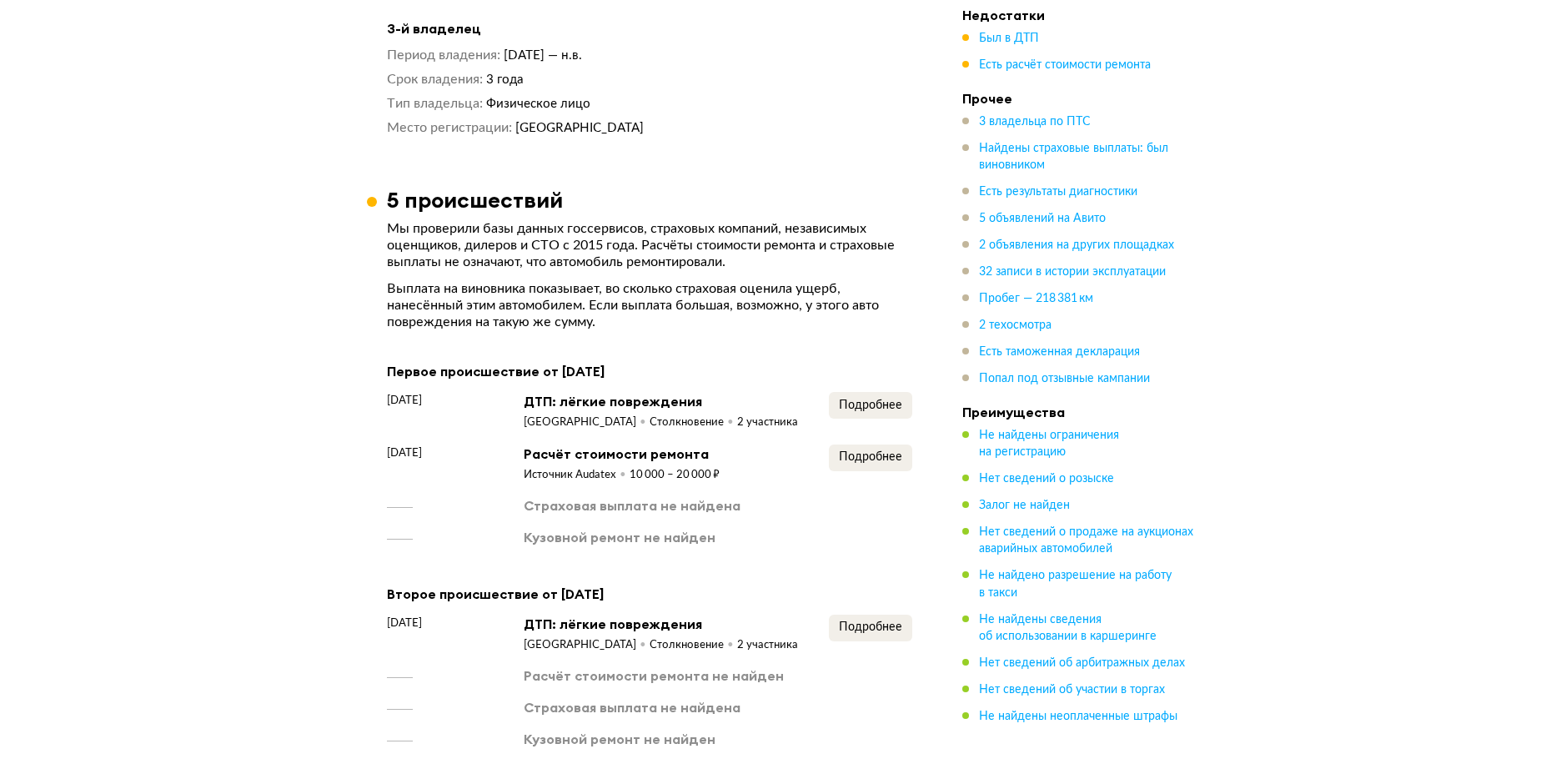
scroll to position [1834, 0]
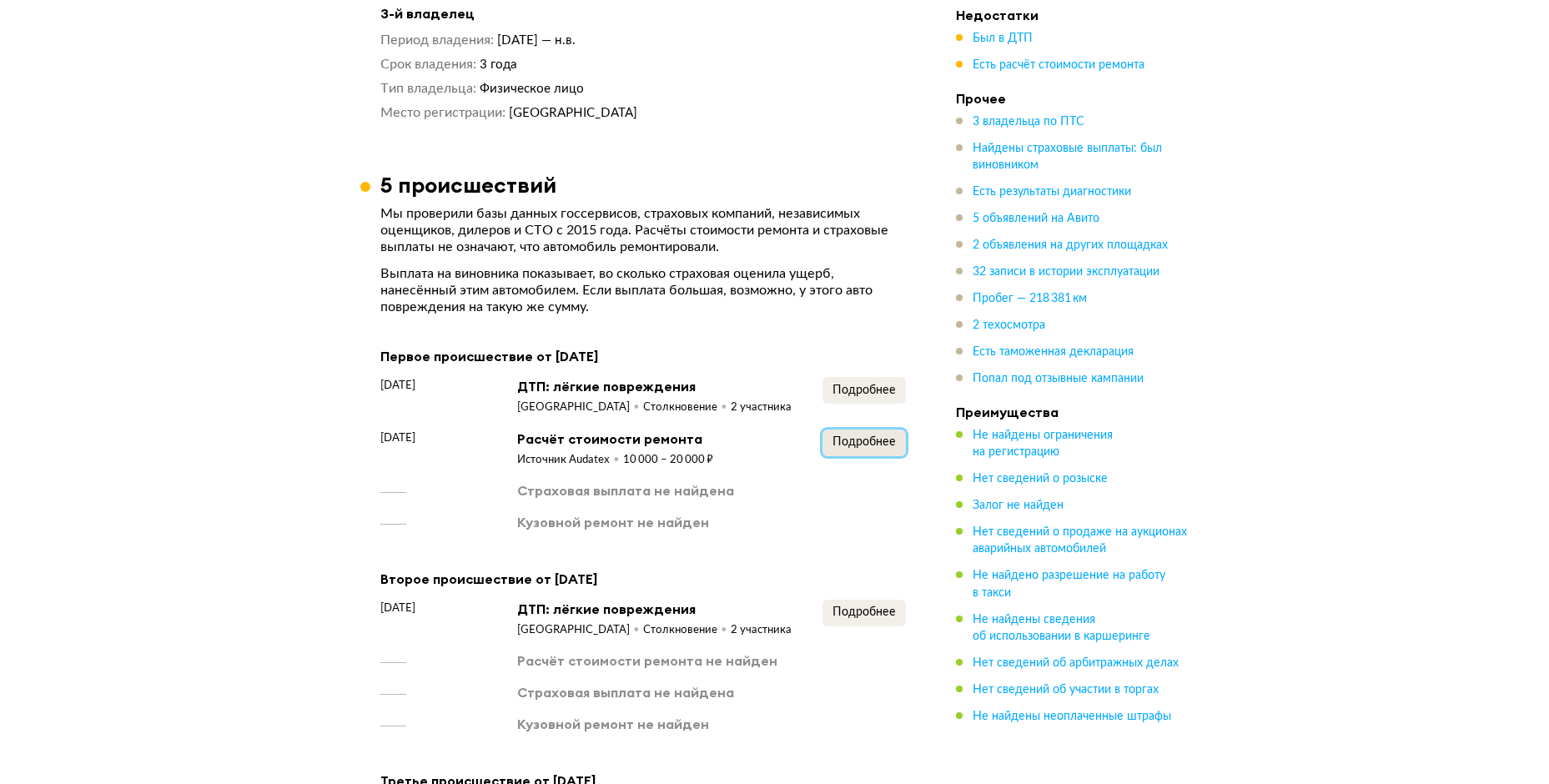
click at [824, 429] on button "Подробнее" at bounding box center [864, 442] width 83 height 26
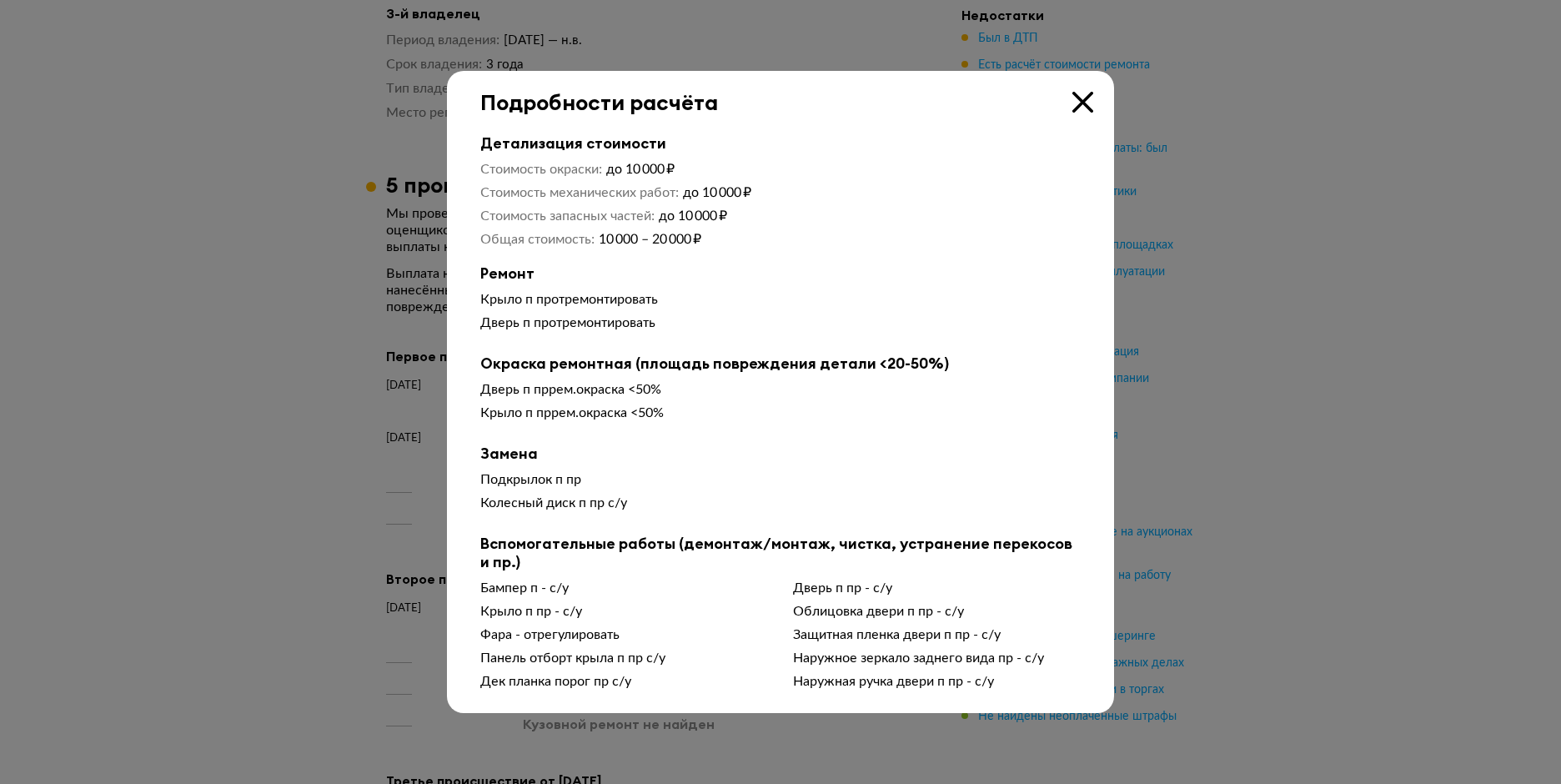
click at [1102, 105] on div "Подробности расчёта" at bounding box center [780, 93] width 667 height 44
click at [1097, 105] on div "Подробности расчёта" at bounding box center [780, 93] width 667 height 44
click at [1082, 108] on icon at bounding box center [1083, 102] width 21 height 21
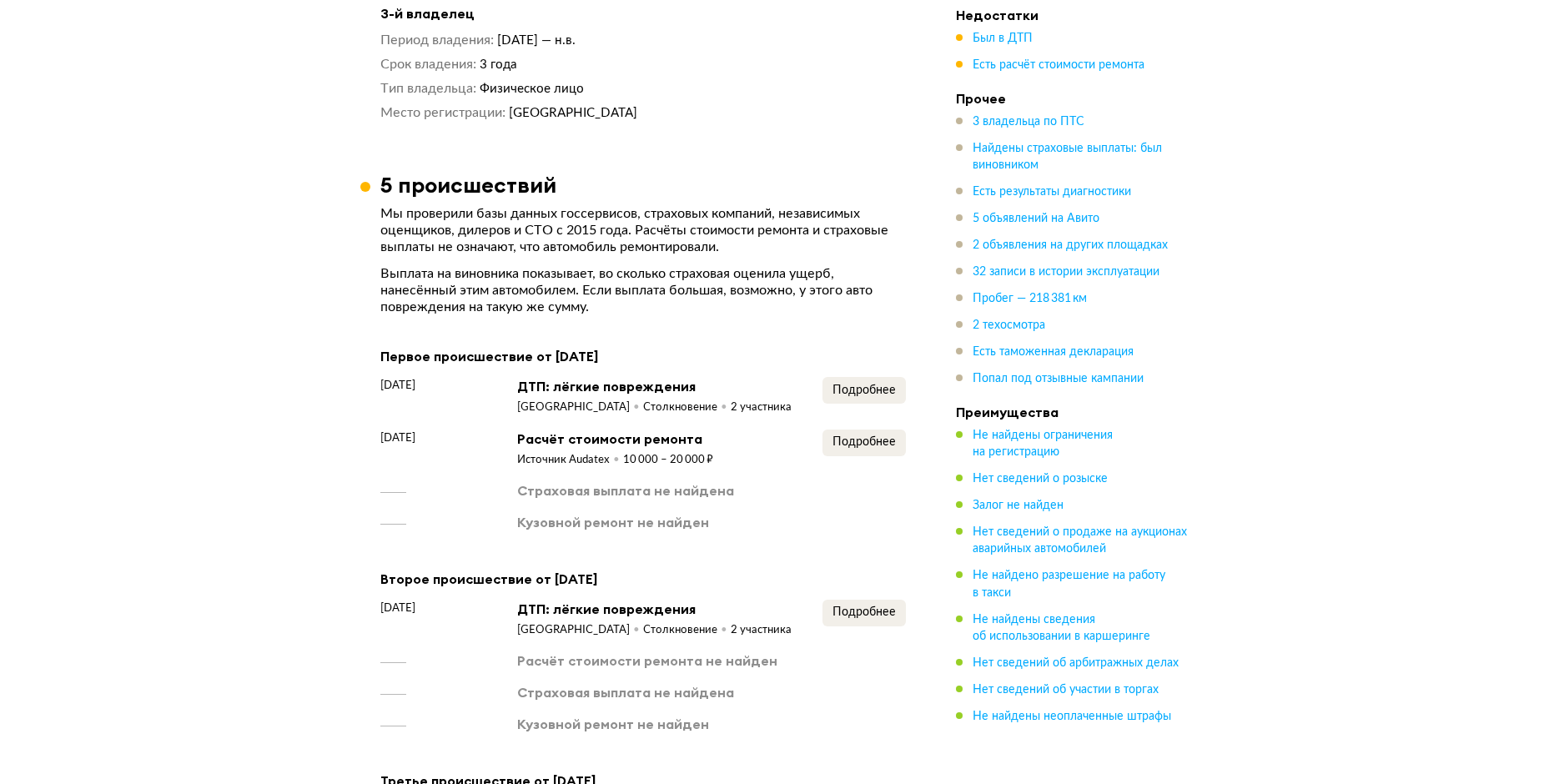
click at [870, 345] on div "Первое происшествие от [DATE] [DATE] ДТП: лёгкие повреждения Республика Карелия…" at bounding box center [643, 438] width 526 height 186
click at [868, 377] on button "Подробнее" at bounding box center [864, 389] width 83 height 26
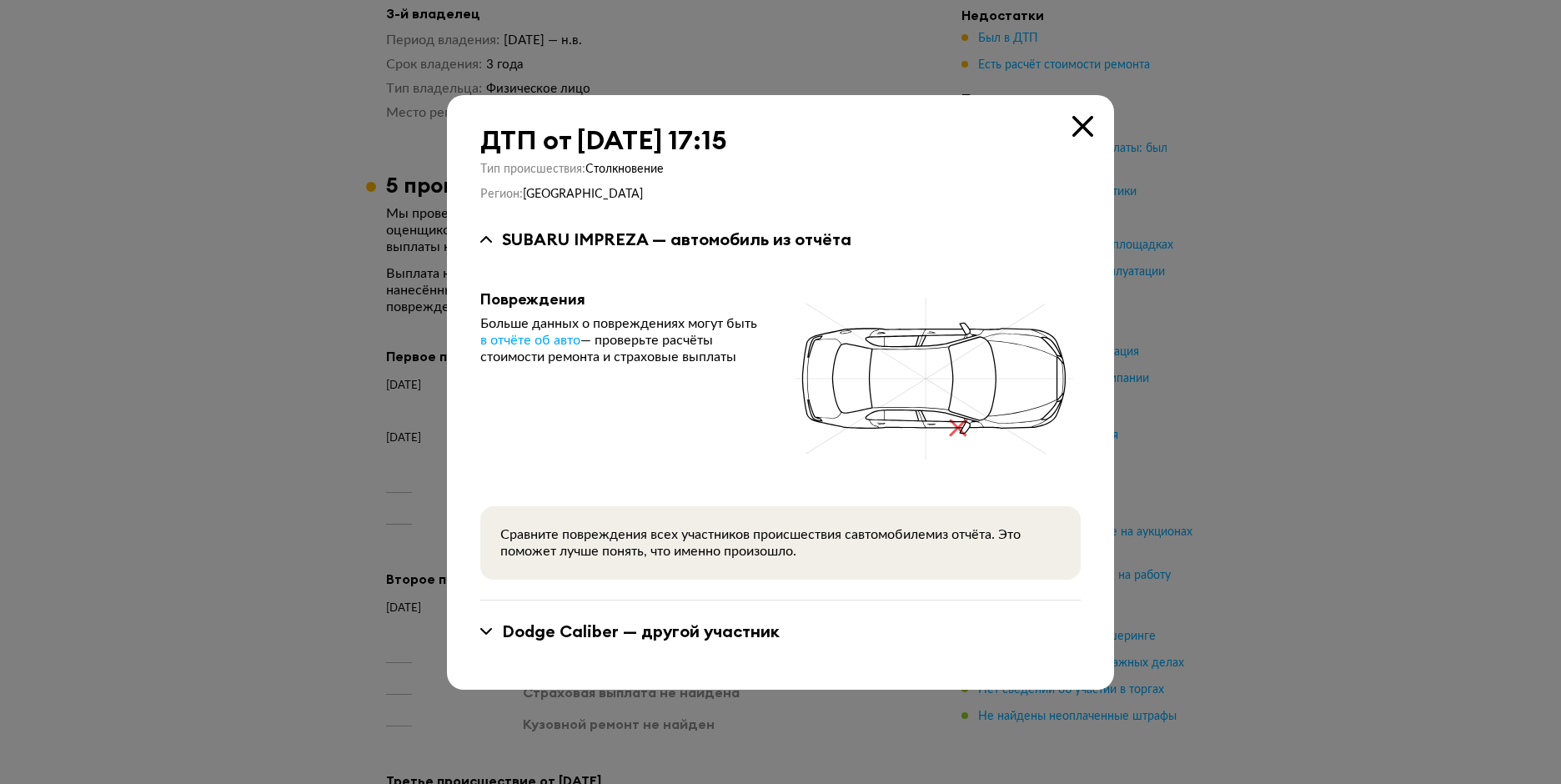
click at [598, 625] on div "Dodge Caliber — другой участник" at bounding box center [641, 630] width 277 height 21
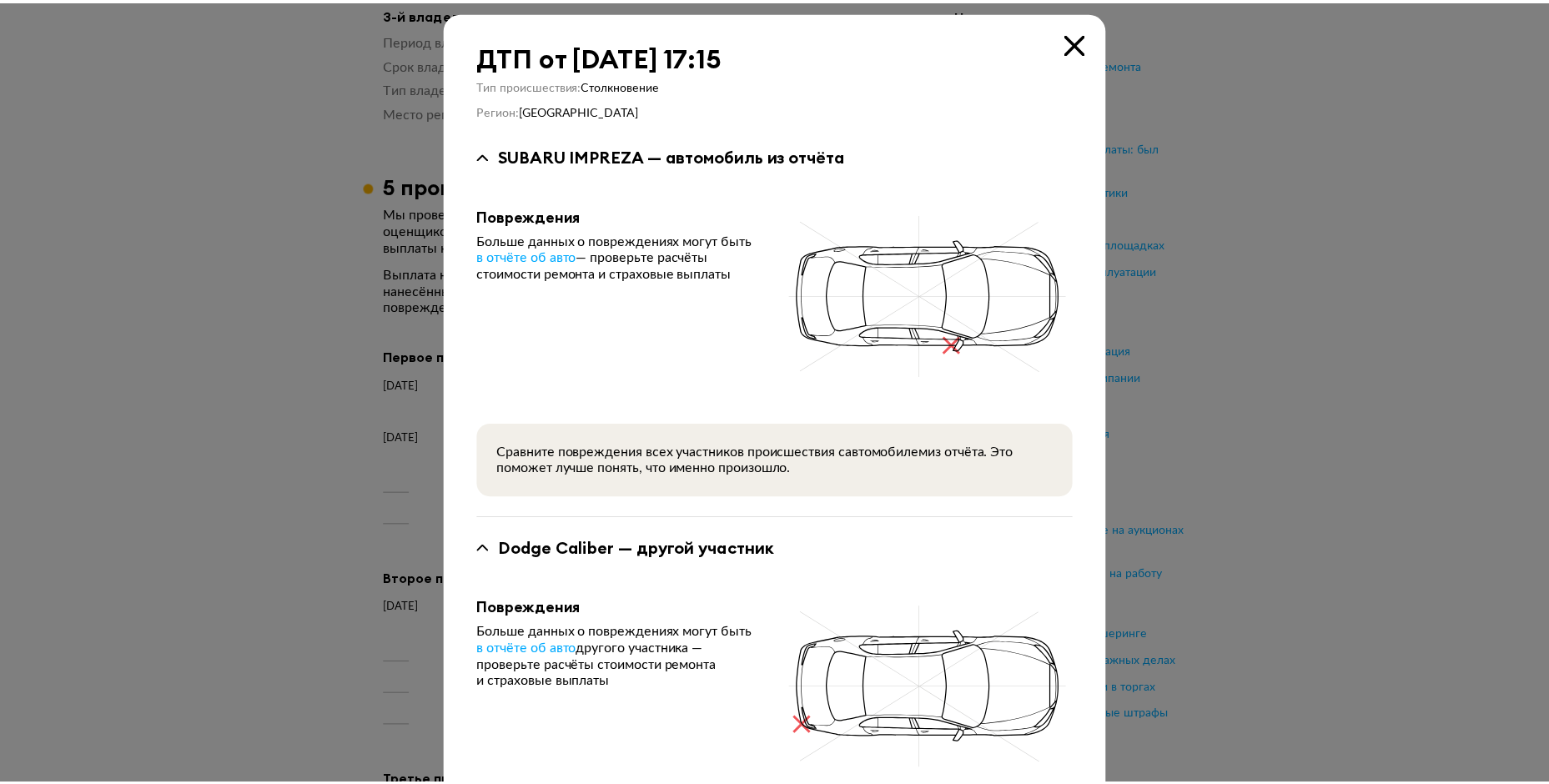
scroll to position [0, 0]
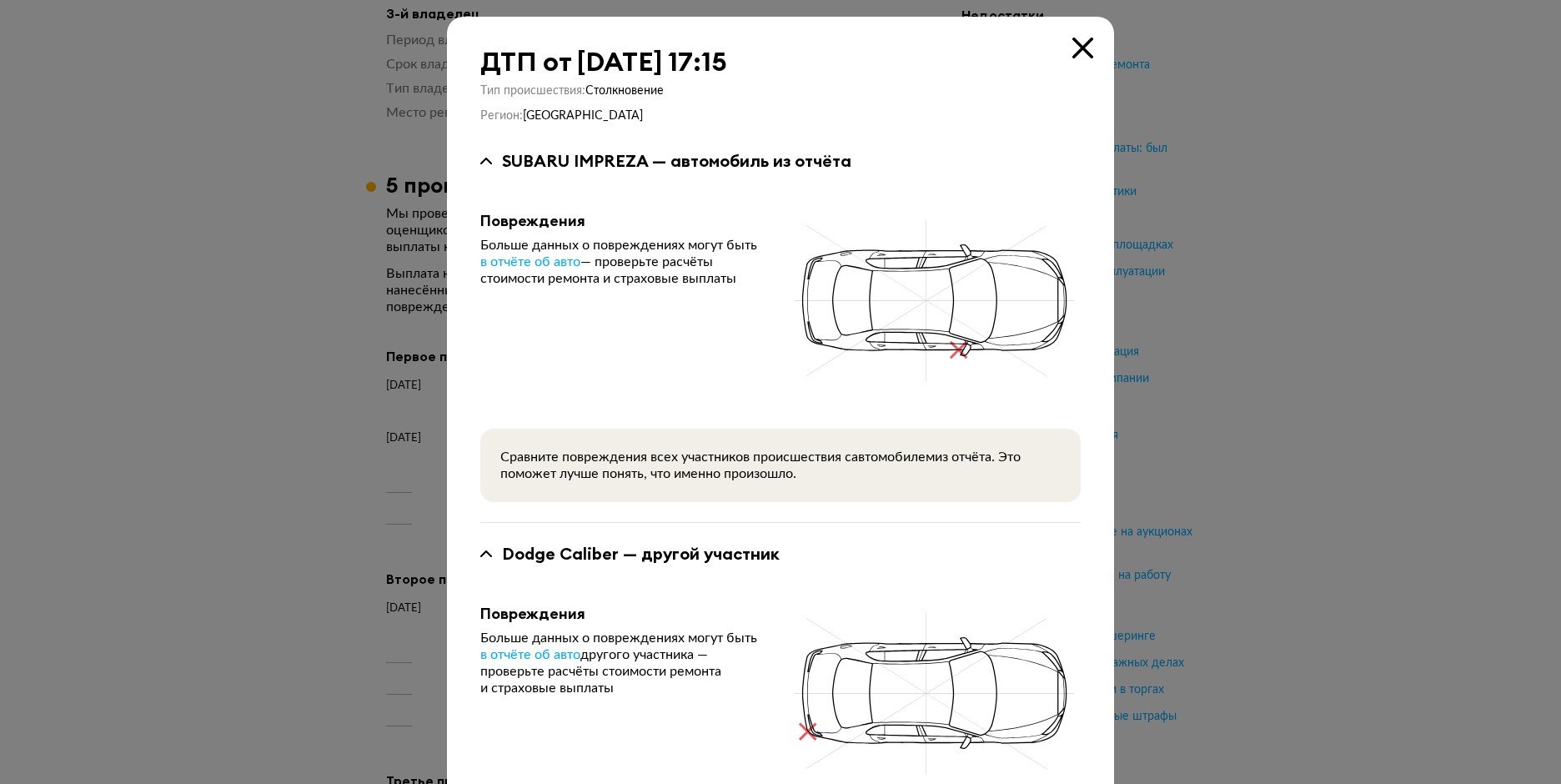
click at [1079, 52] on icon at bounding box center [1083, 48] width 21 height 21
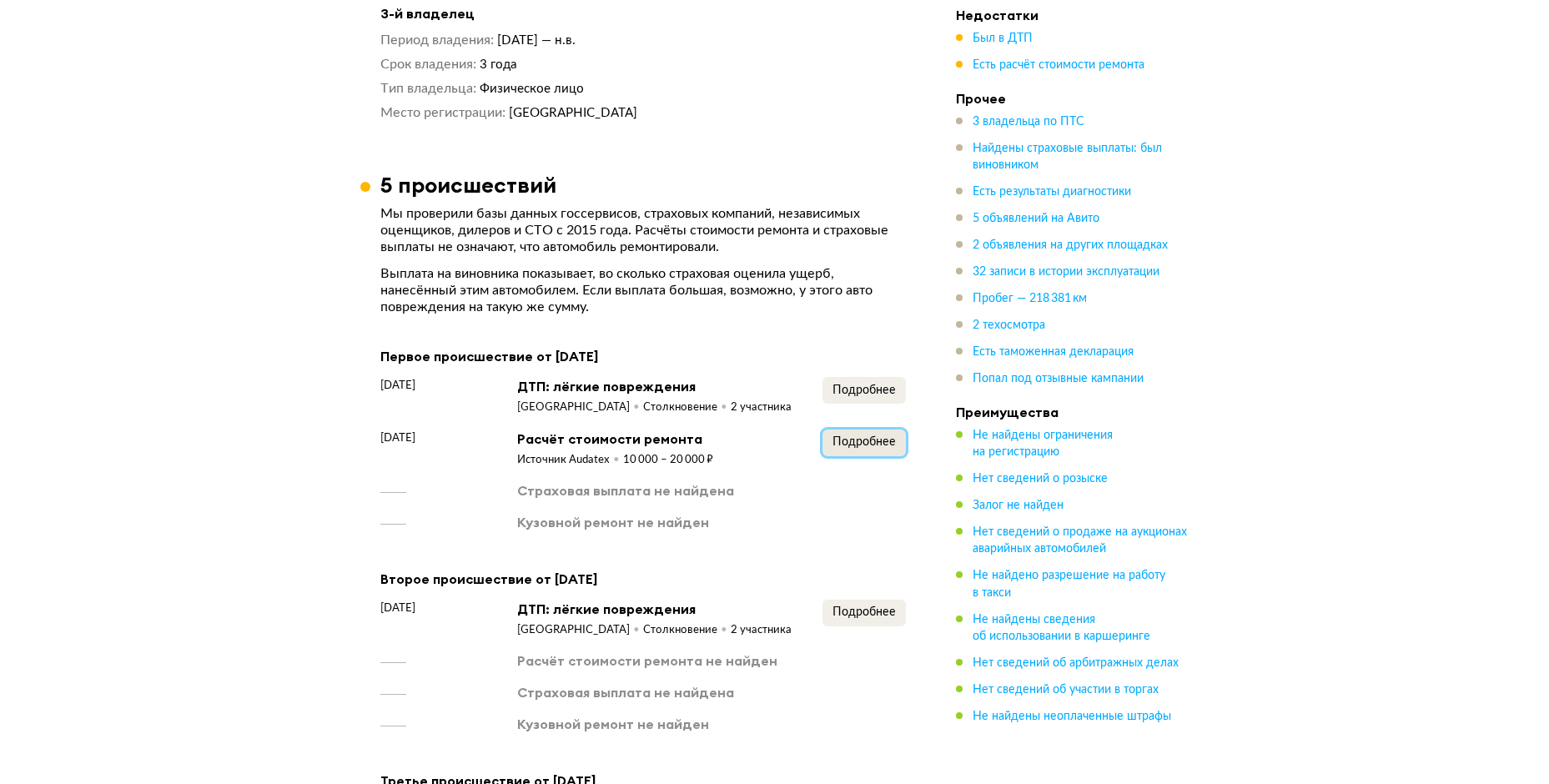
click at [844, 436] on span "Подробнее" at bounding box center [863, 442] width 64 height 12
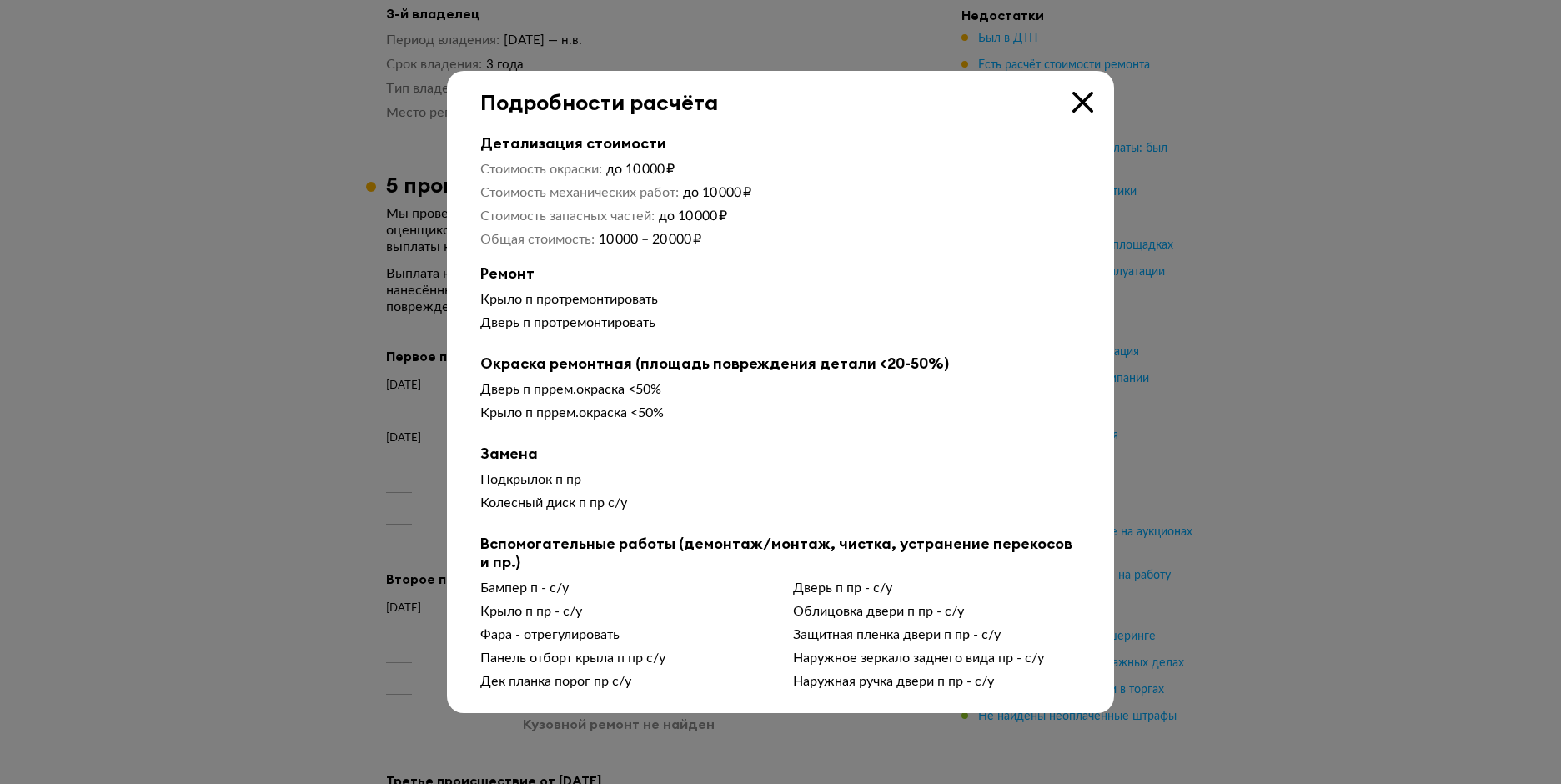
click at [1080, 110] on icon at bounding box center [1083, 102] width 21 height 21
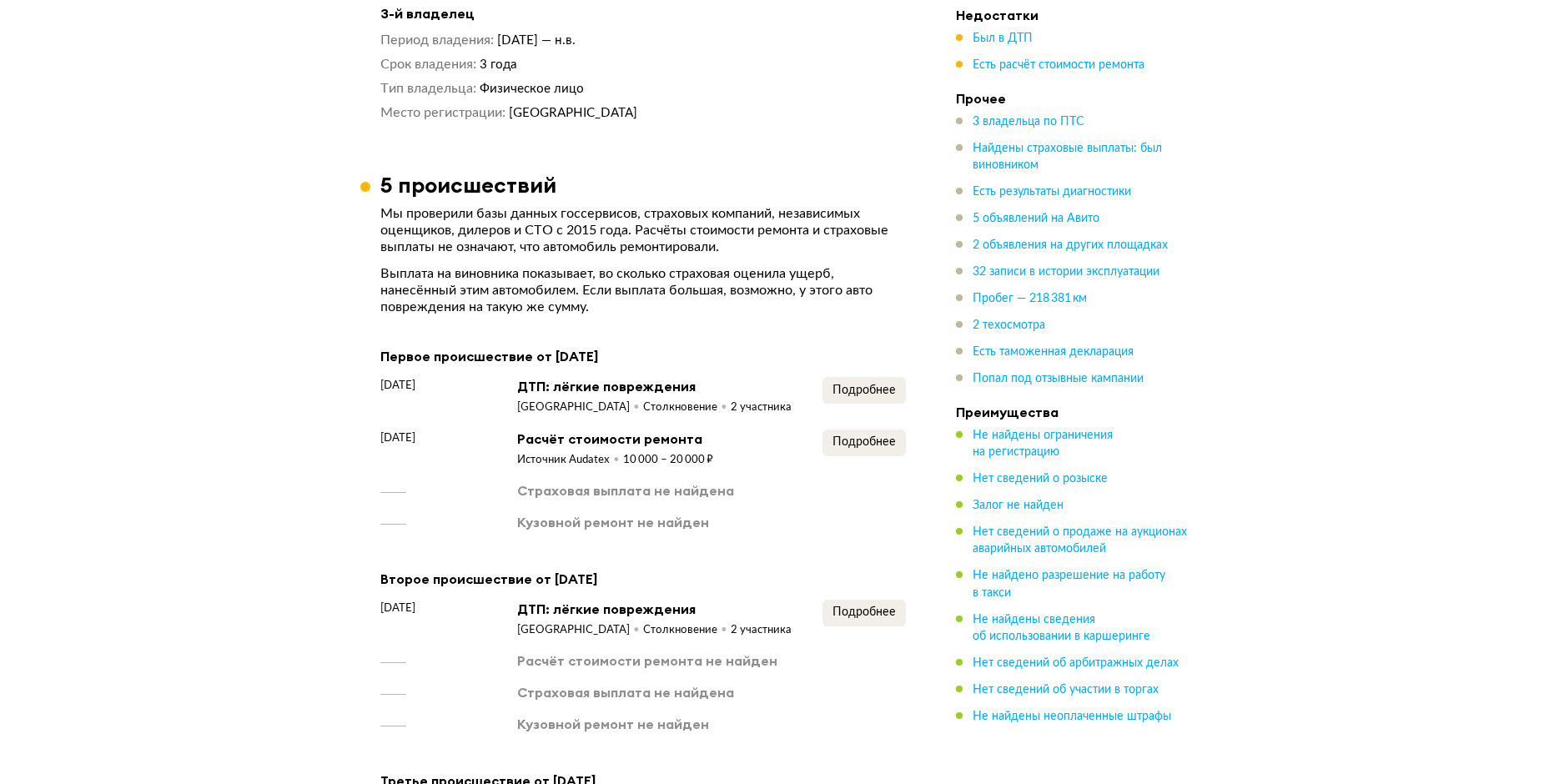
click at [817, 377] on div "[DATE] ДТП: лёгкие повреждения Республика [PERSON_NAME] 2 участника Подробнее" at bounding box center [643, 395] width 526 height 38
click at [828, 377] on button "Подробнее" at bounding box center [864, 389] width 83 height 26
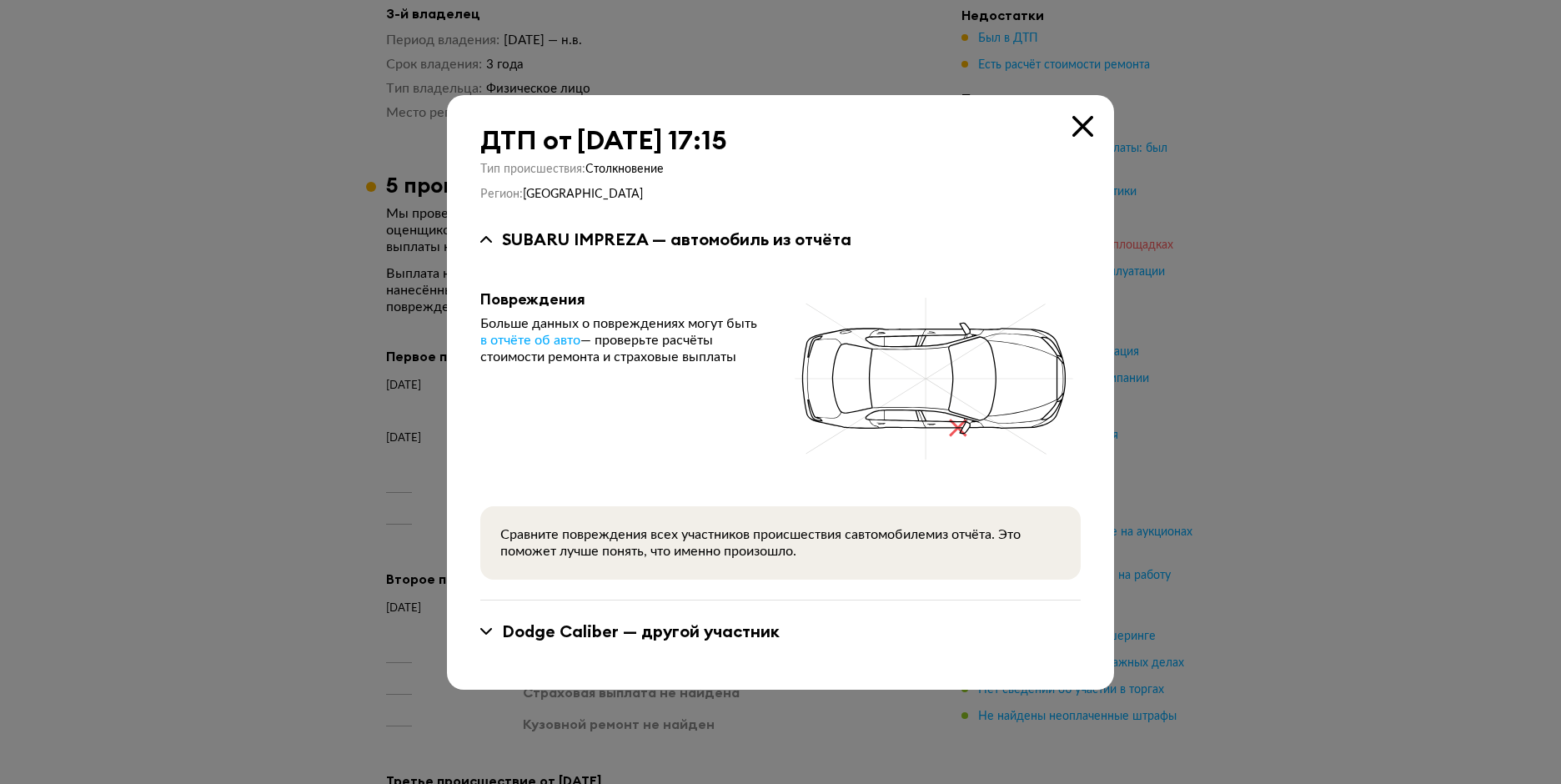
drag, startPoint x: 1080, startPoint y: 127, endPoint x: 981, endPoint y: 246, distance: 154.8
click at [1080, 127] on icon at bounding box center [1083, 126] width 21 height 21
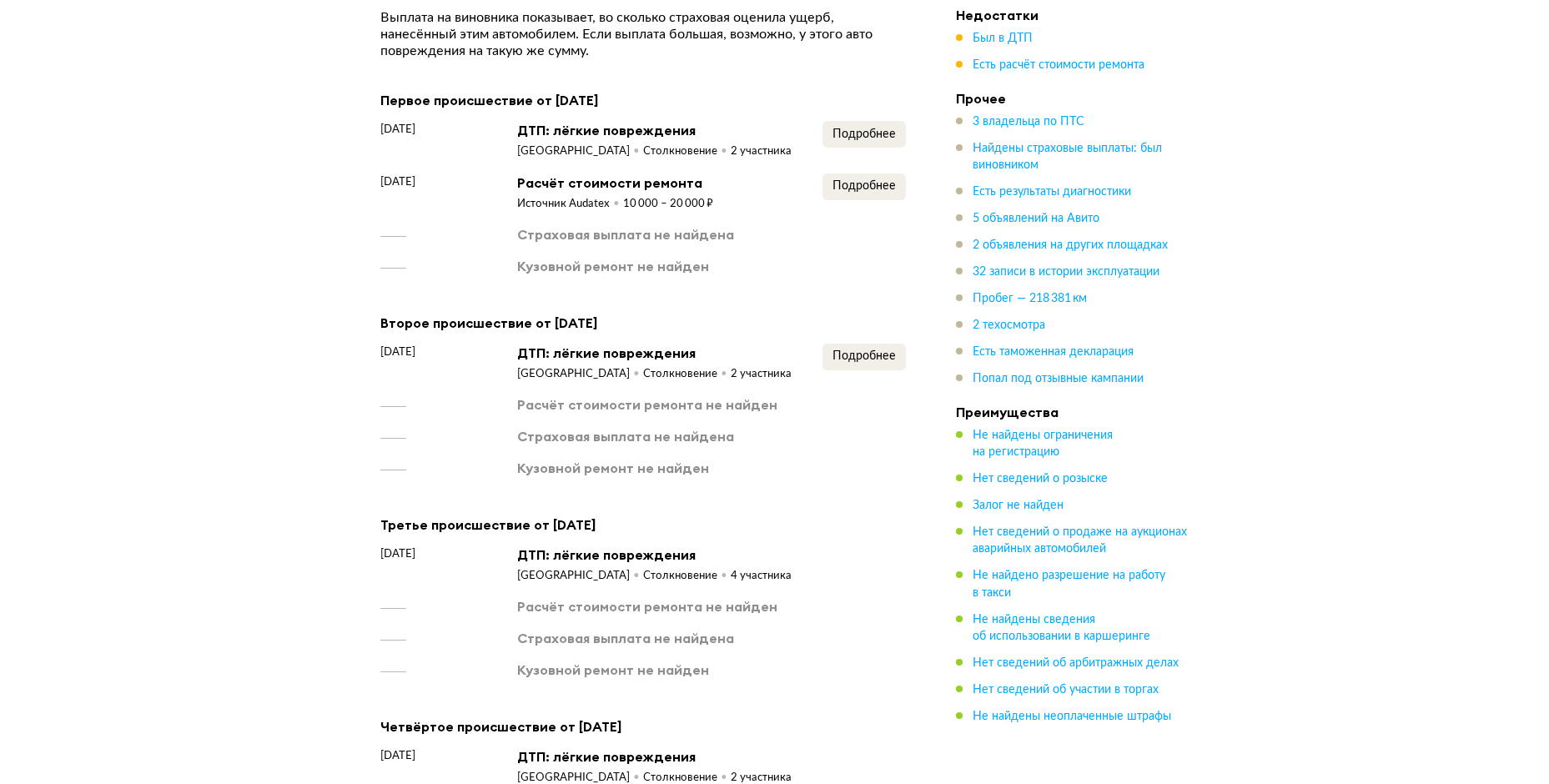
scroll to position [2084, 0]
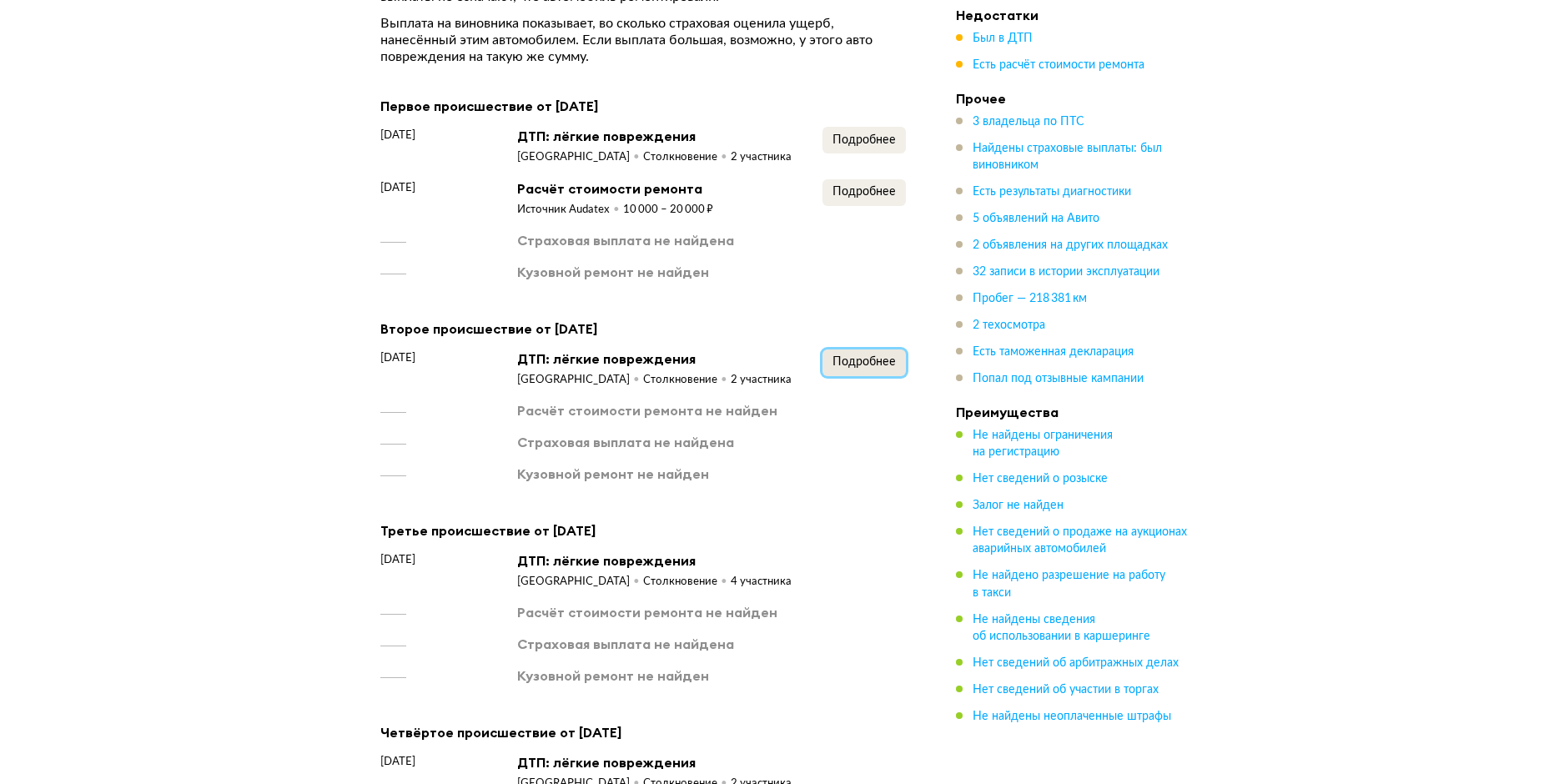
click at [839, 356] on span "Подробнее" at bounding box center [863, 362] width 64 height 12
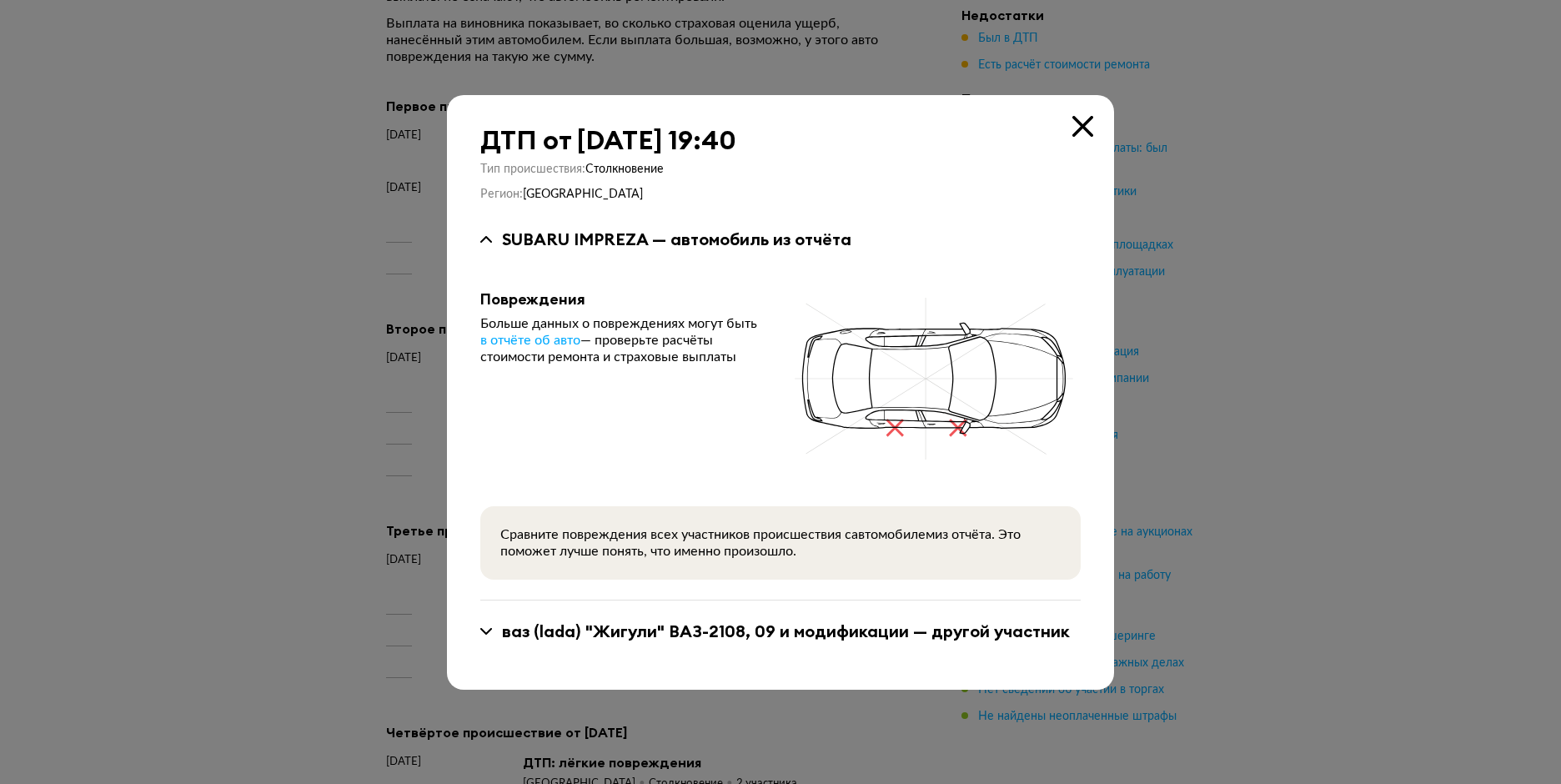
click at [1080, 121] on icon at bounding box center [1083, 126] width 21 height 21
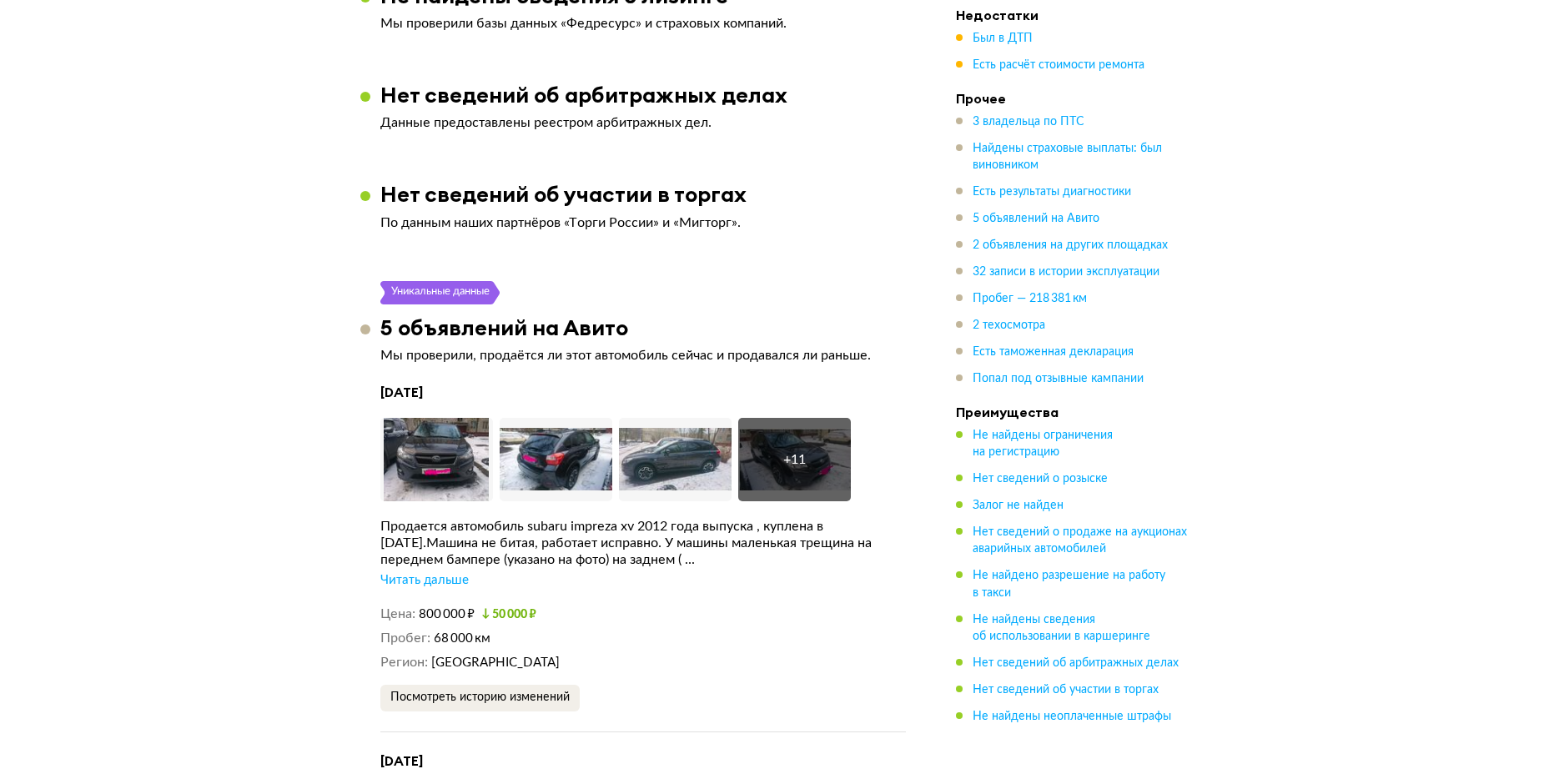
scroll to position [4002, 0]
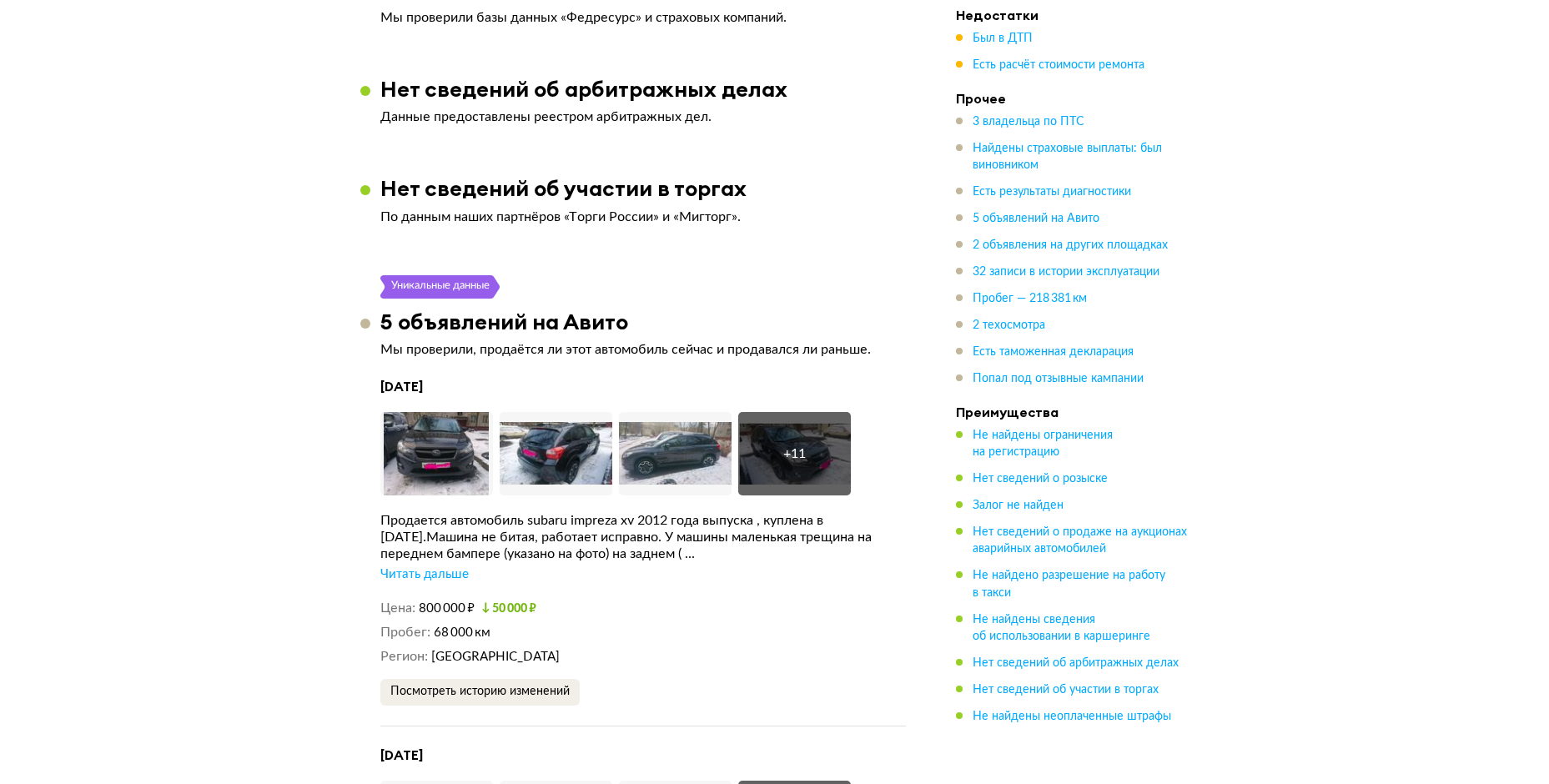
click at [442, 566] on div "Читать дальше" at bounding box center [424, 575] width 88 height 17
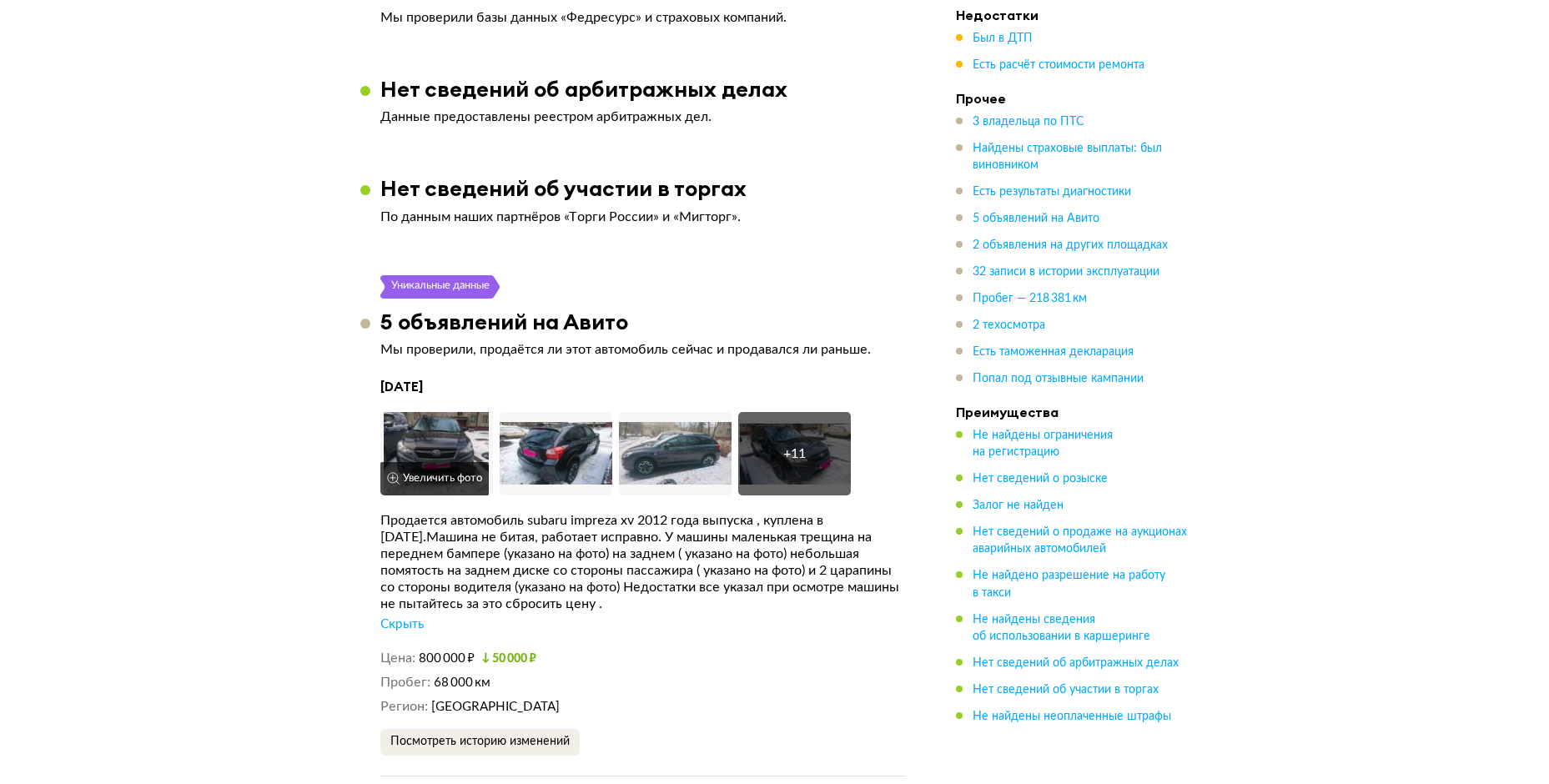
click at [439, 462] on button "Увеличить фото" at bounding box center [434, 478] width 108 height 33
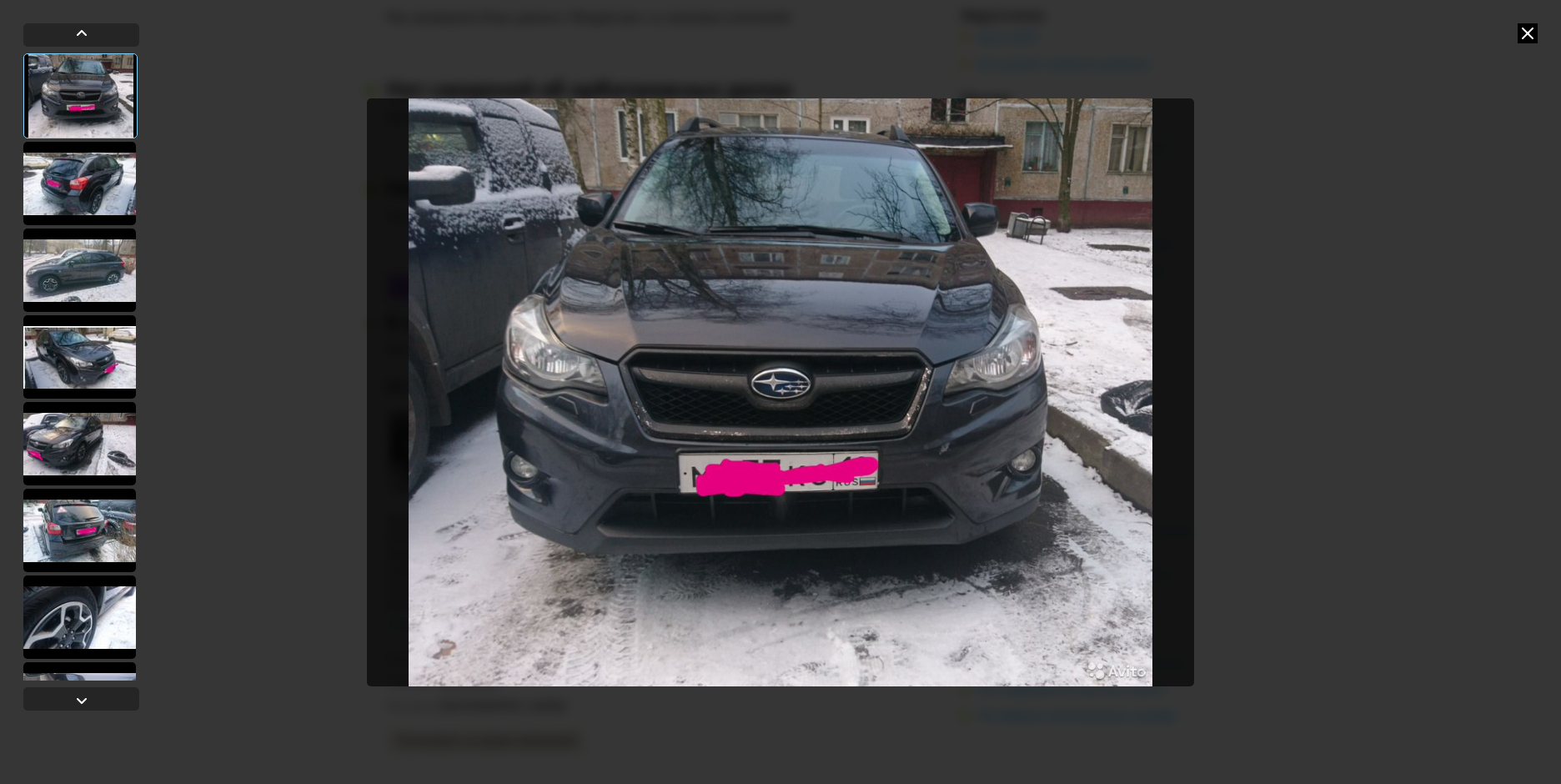
click at [119, 194] on div at bounding box center [79, 184] width 112 height 83
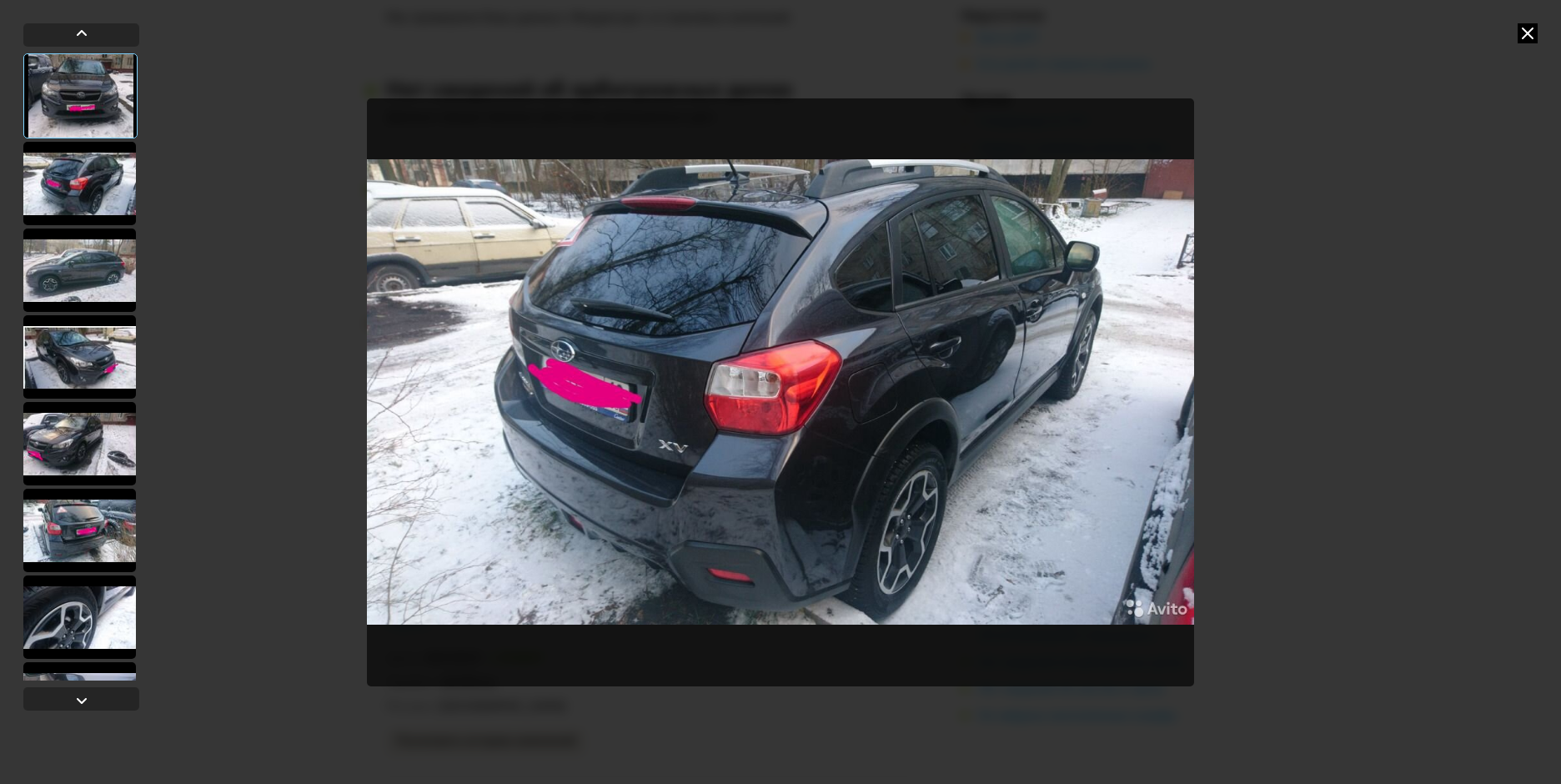
click at [72, 261] on div at bounding box center [79, 270] width 112 height 83
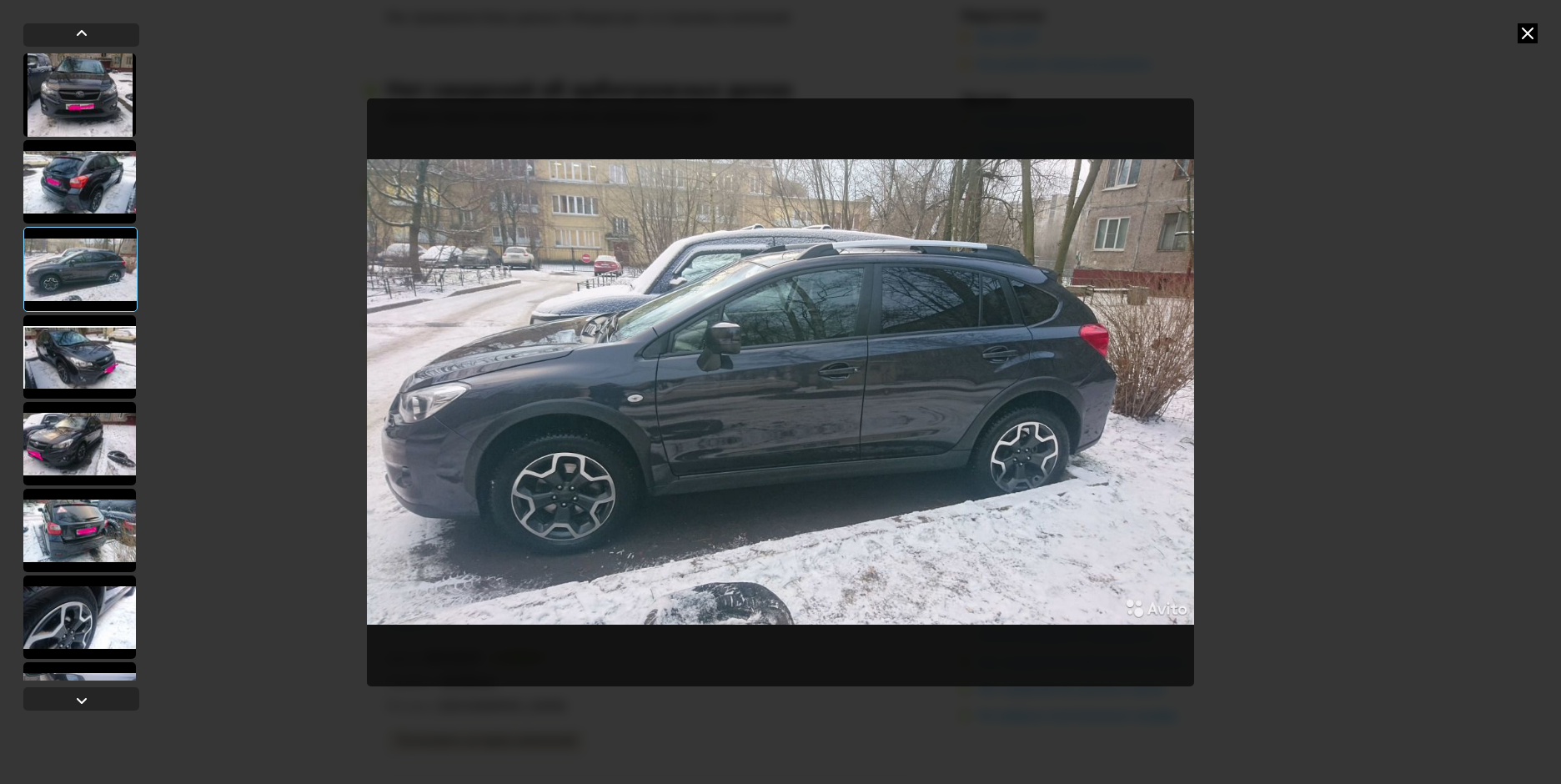
click at [69, 321] on div at bounding box center [79, 357] width 112 height 83
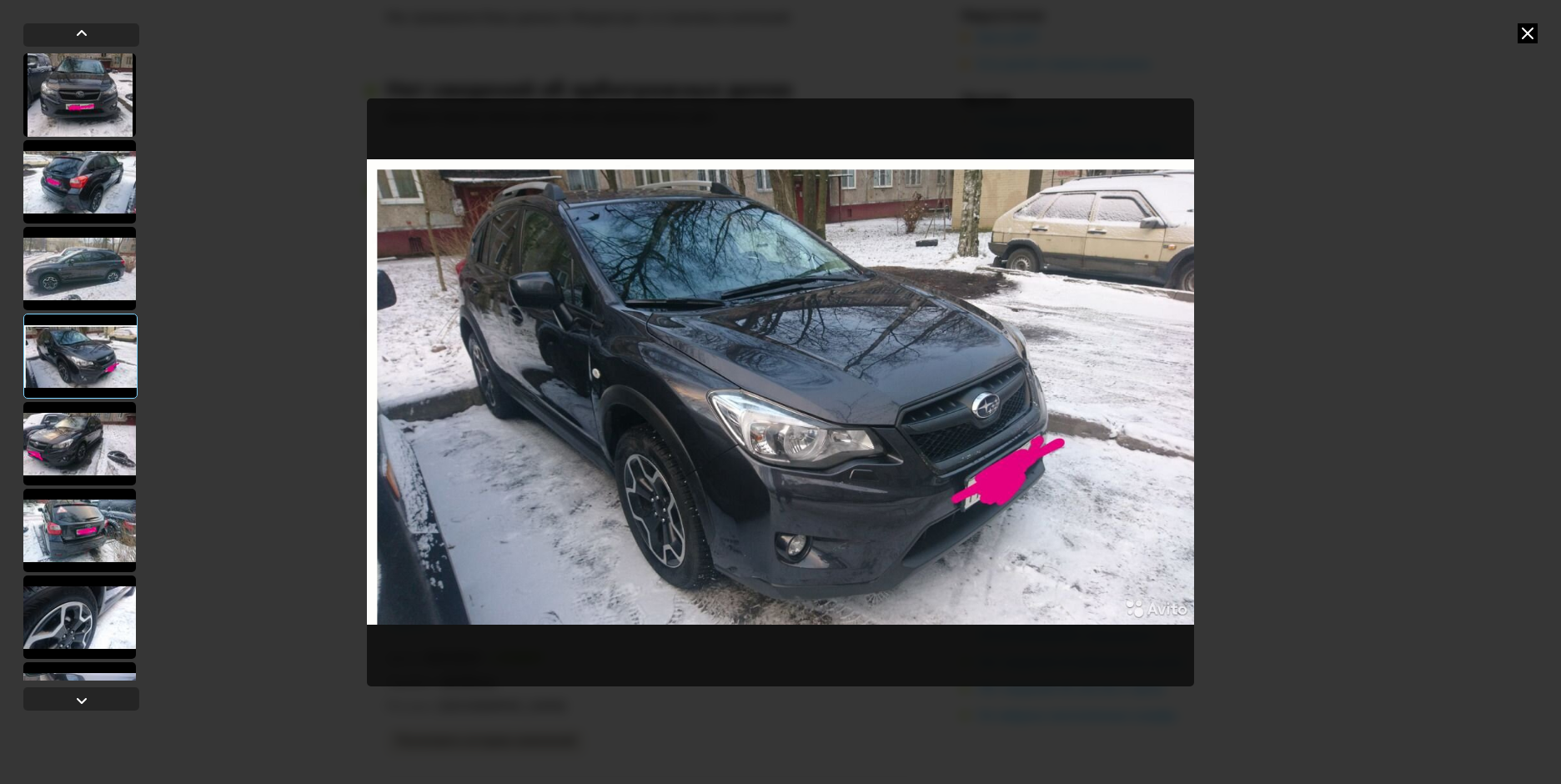
click at [69, 370] on div at bounding box center [80, 356] width 114 height 85
click at [1521, 34] on icon at bounding box center [1528, 33] width 20 height 20
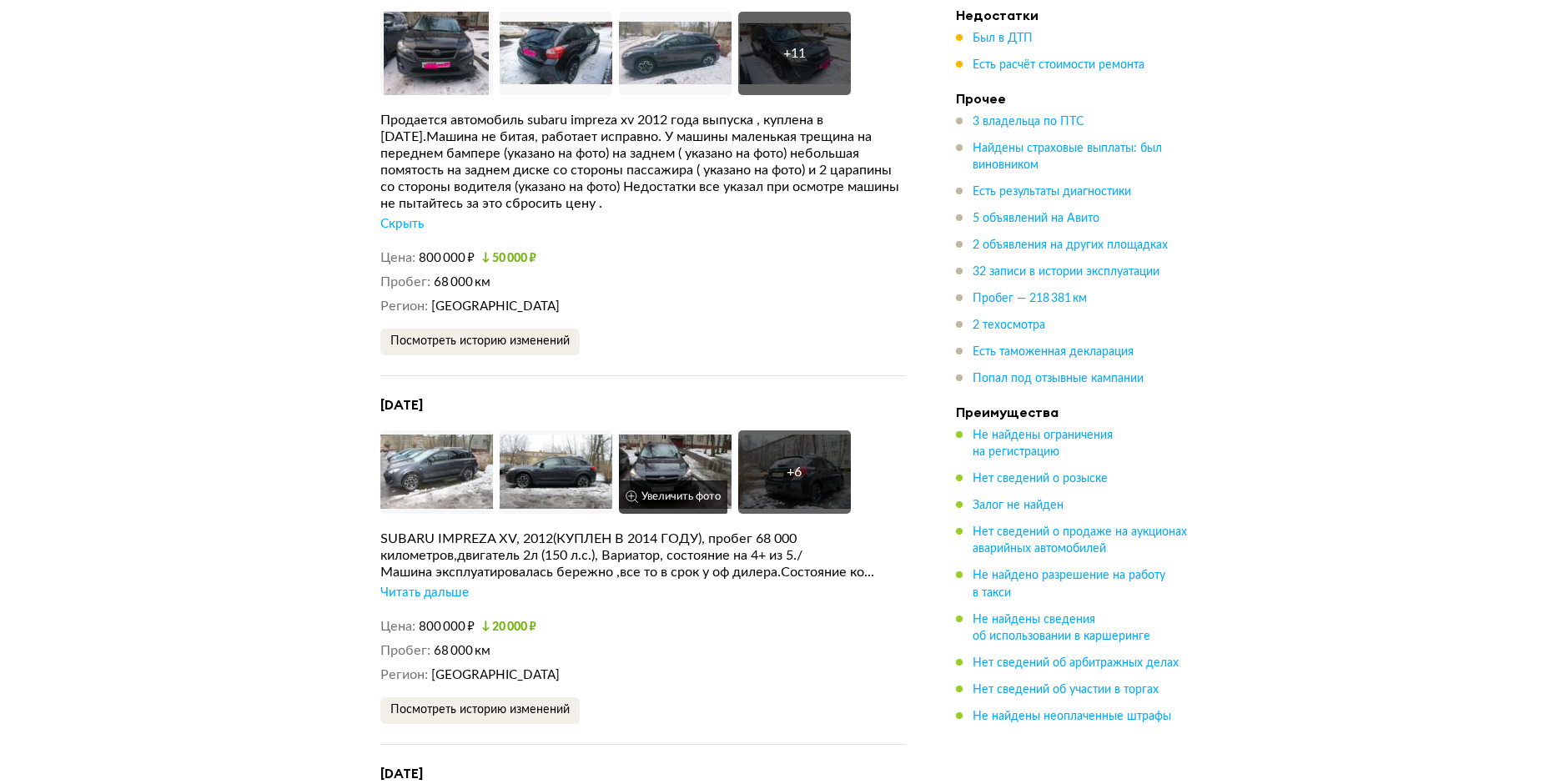
scroll to position [4418, 0]
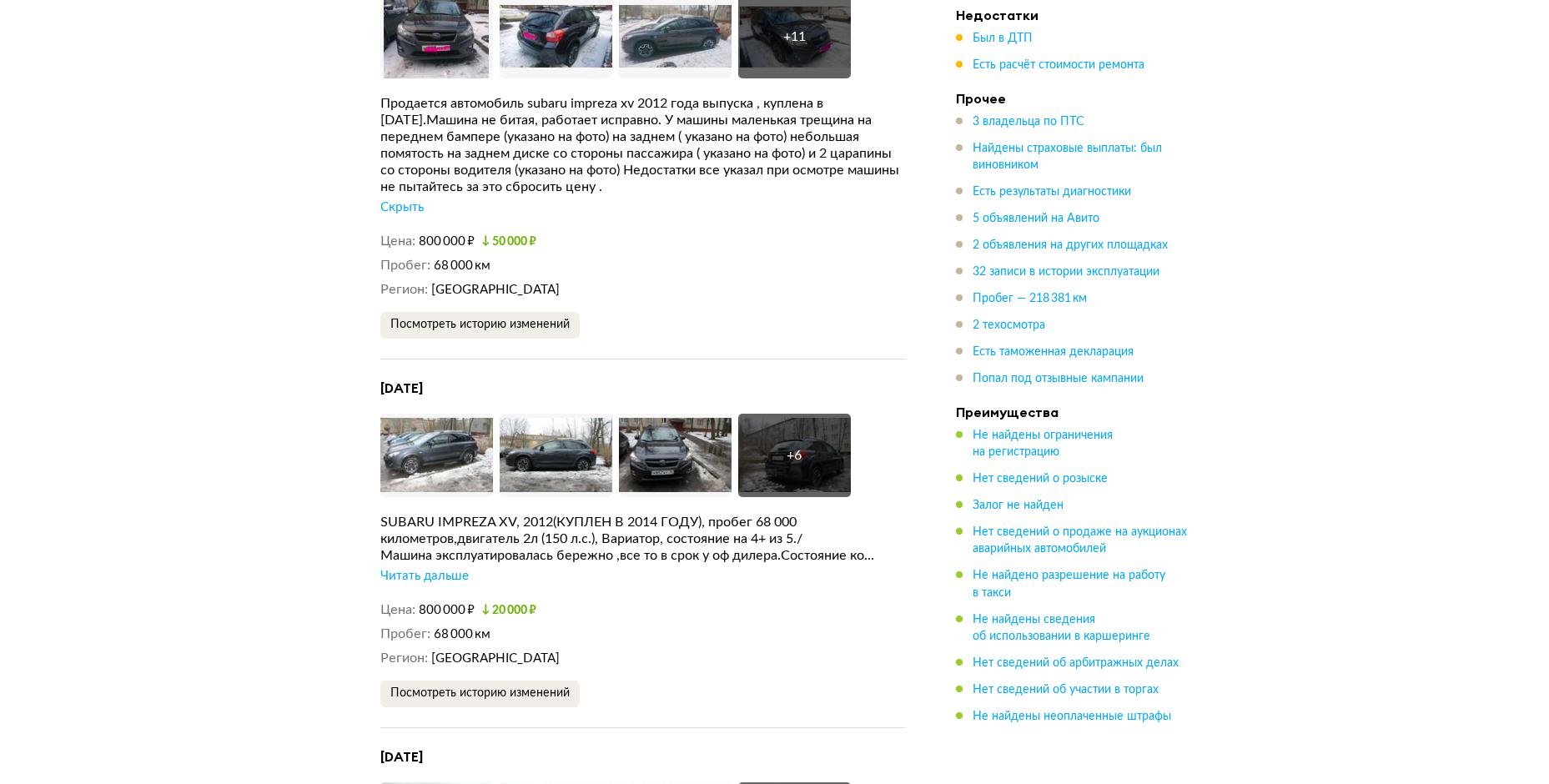
click at [437, 547] on div "Машина эксплуатировалась бережно ,все то в срок у оф дилера.Состояние ко..." at bounding box center [643, 555] width 526 height 17
click at [441, 568] on div "Читать дальше" at bounding box center [424, 577] width 88 height 17
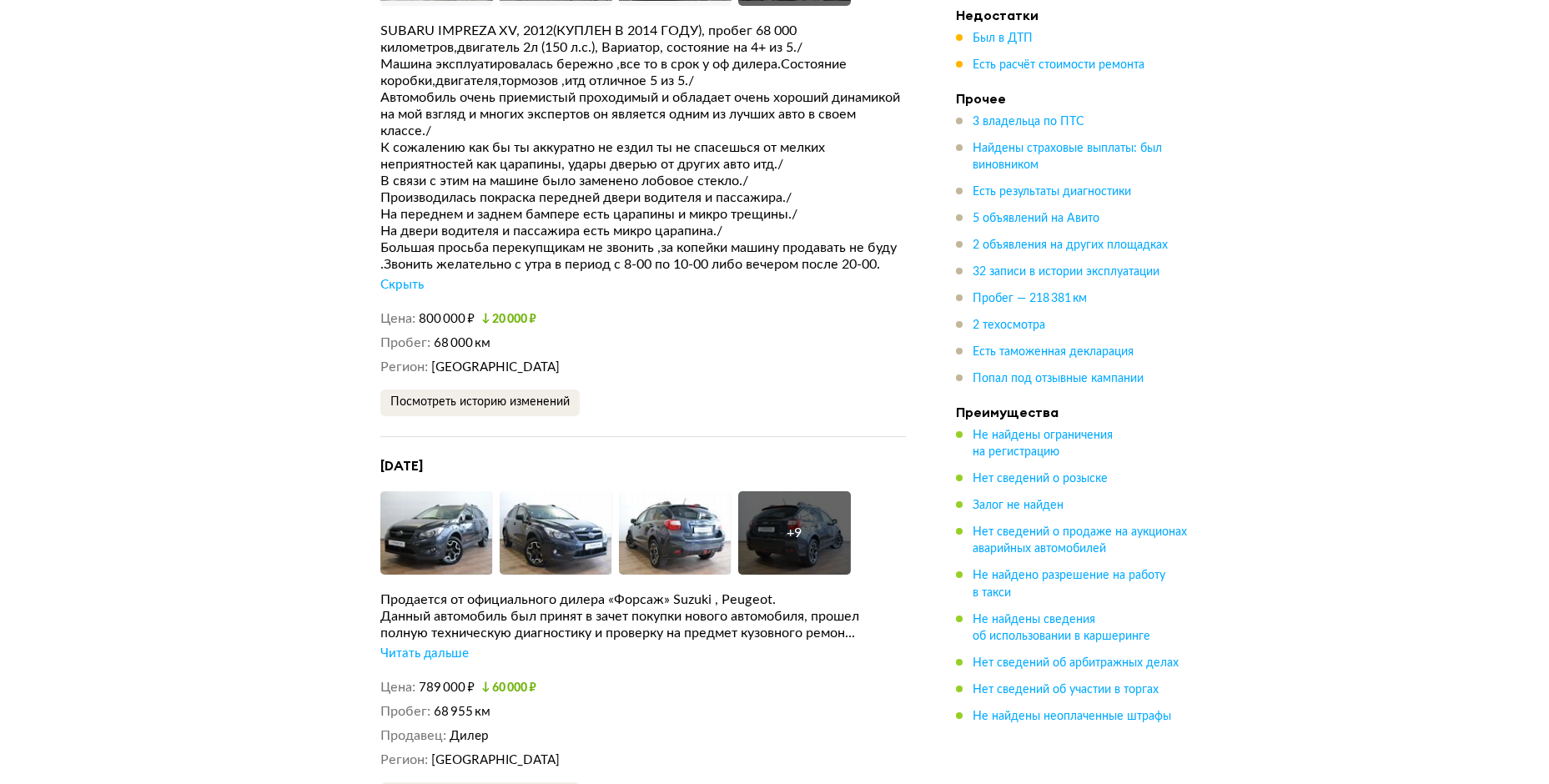
scroll to position [4918, 0]
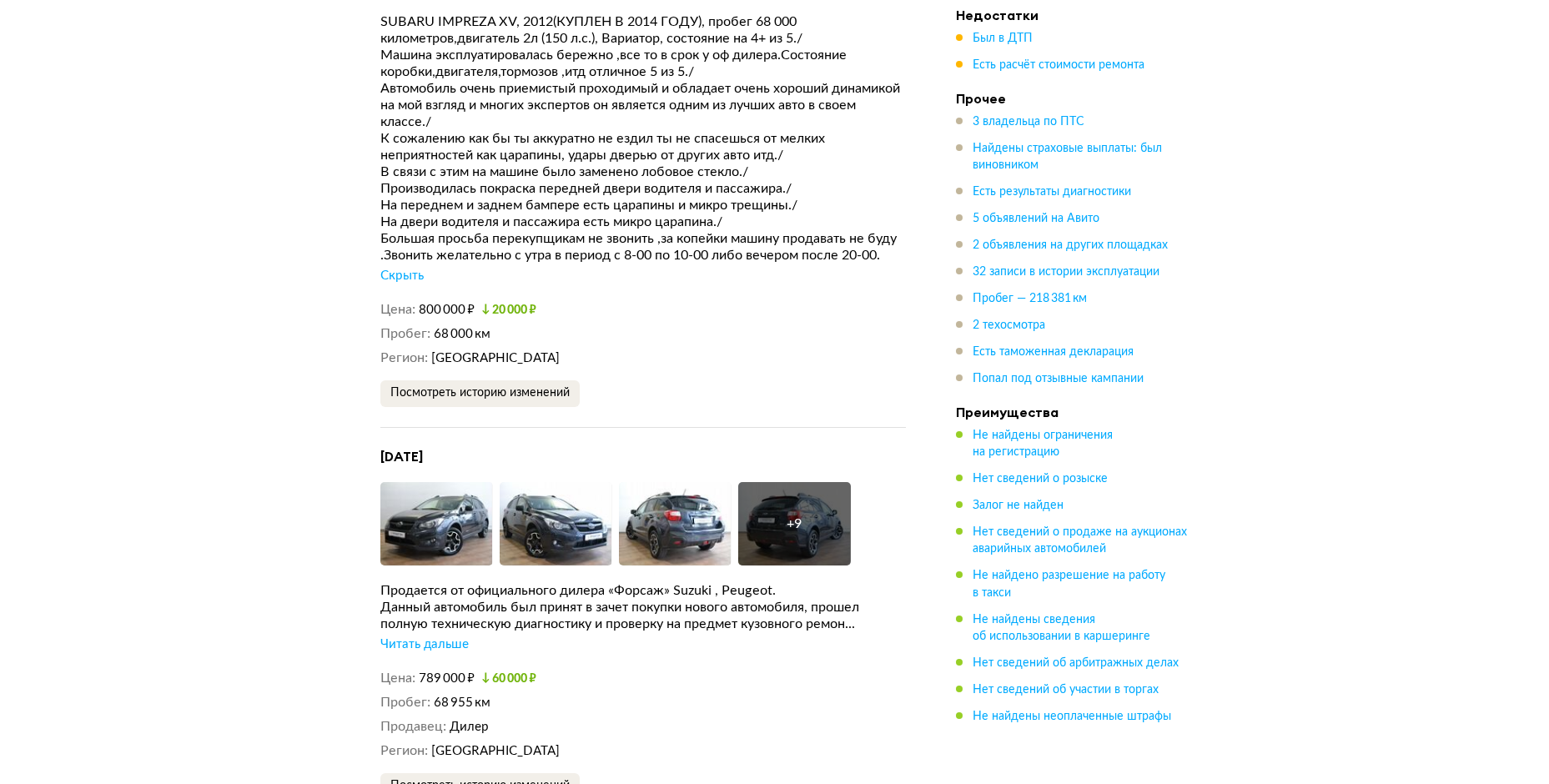
click at [428, 636] on div "Читать дальше" at bounding box center [424, 645] width 88 height 17
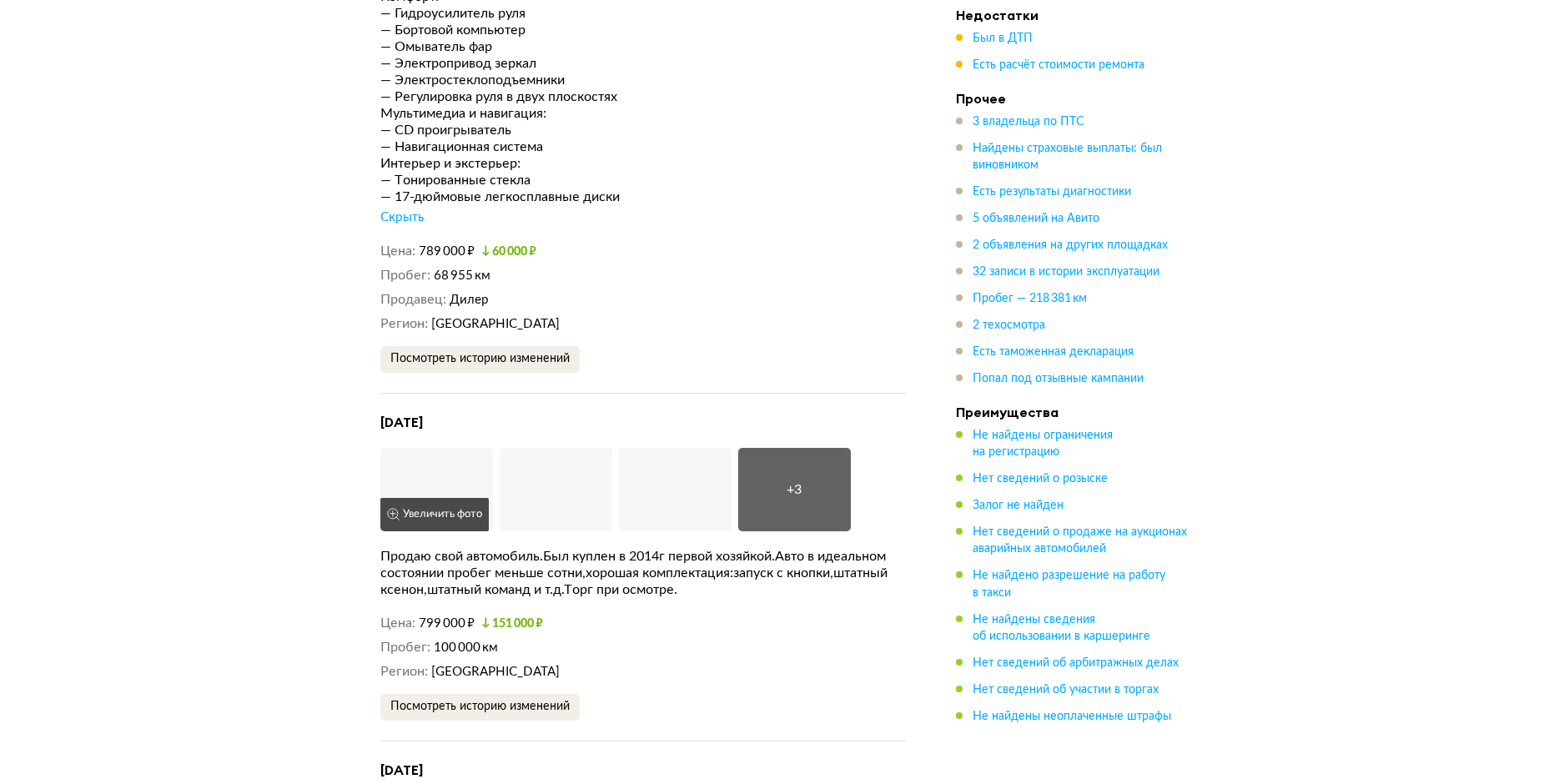
scroll to position [6169, 0]
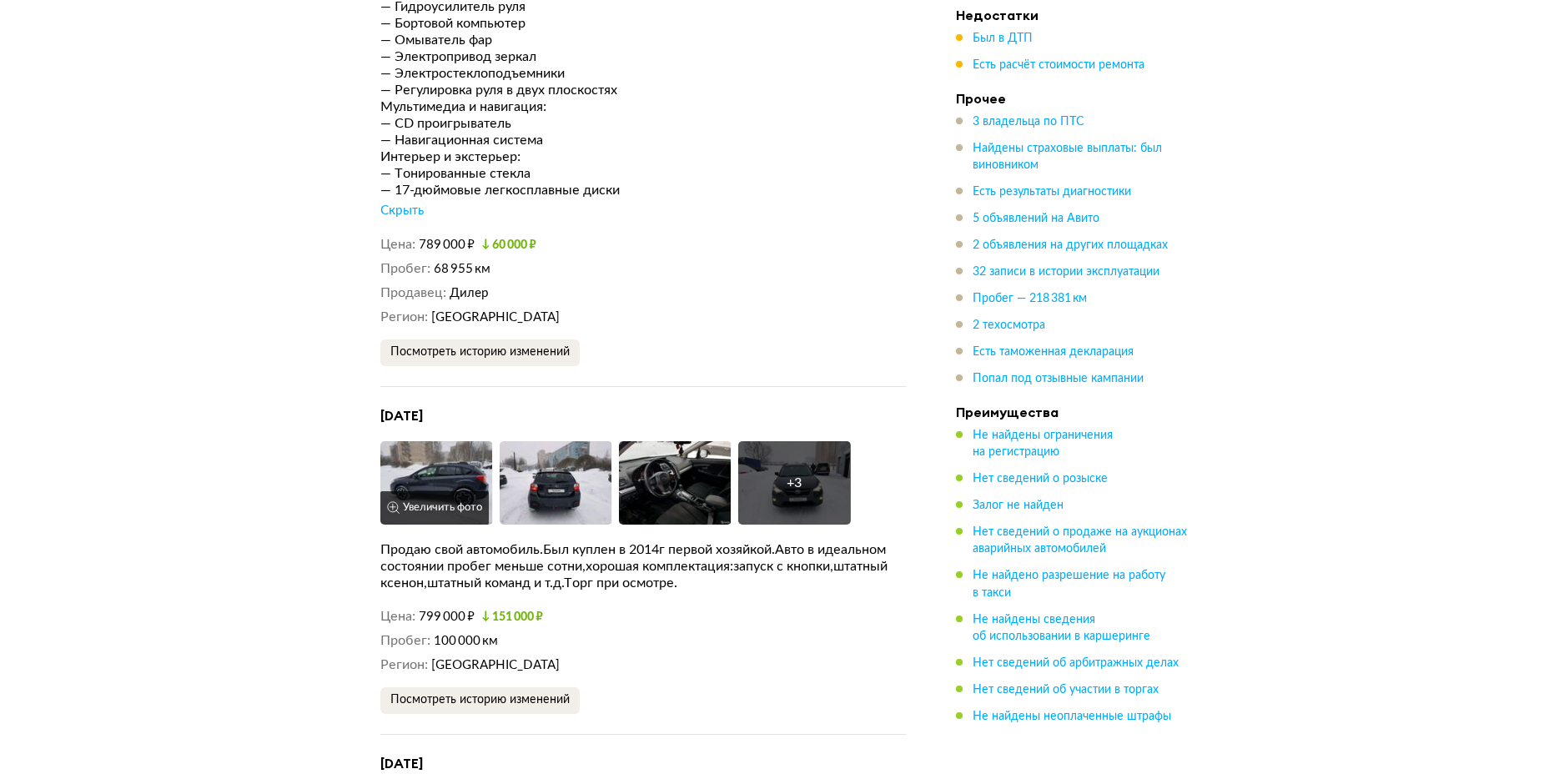
click at [435, 441] on img at bounding box center [436, 483] width 112 height 83
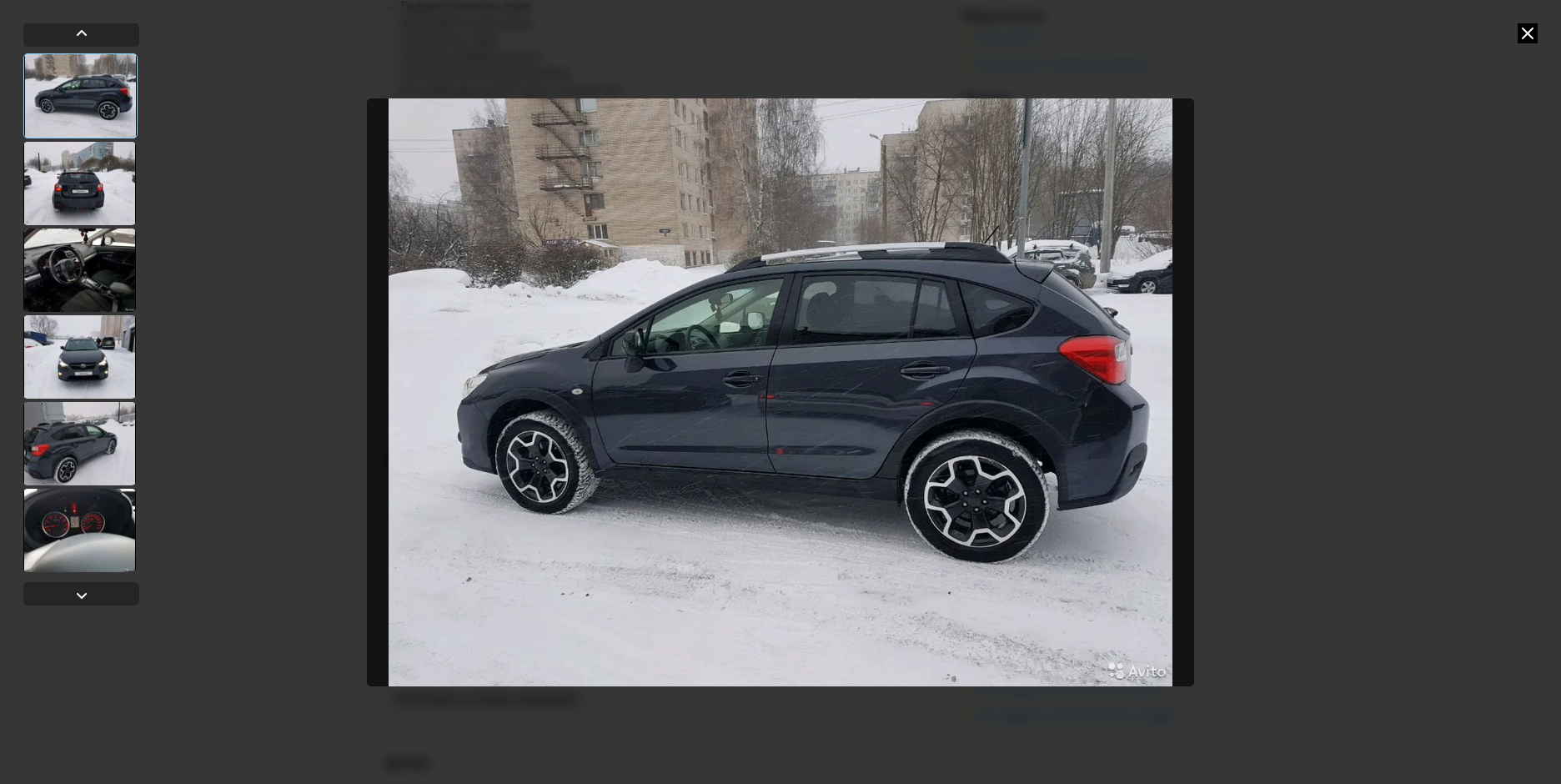
click at [94, 149] on div at bounding box center [79, 184] width 112 height 83
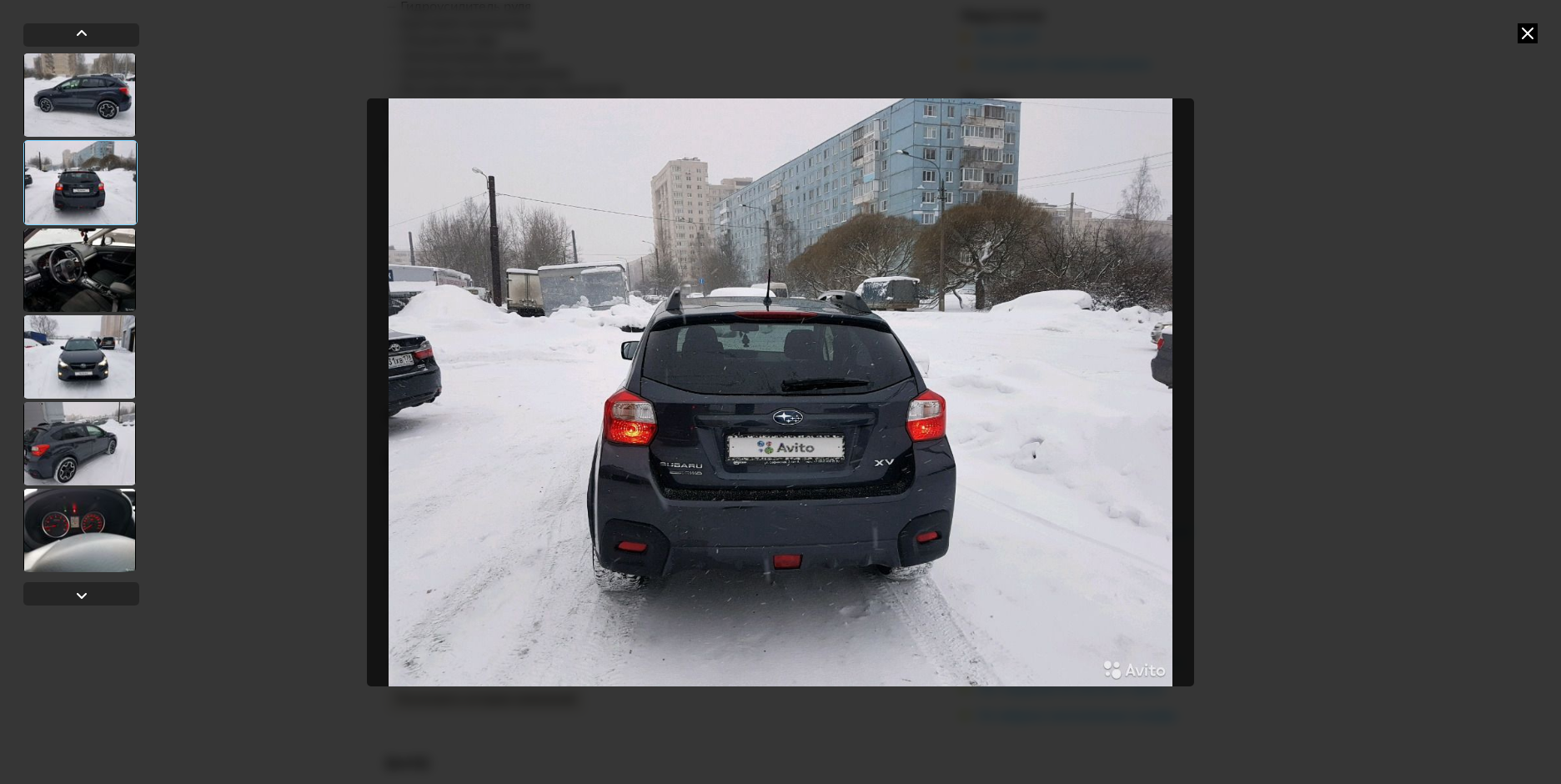
click at [77, 258] on div at bounding box center [79, 270] width 112 height 83
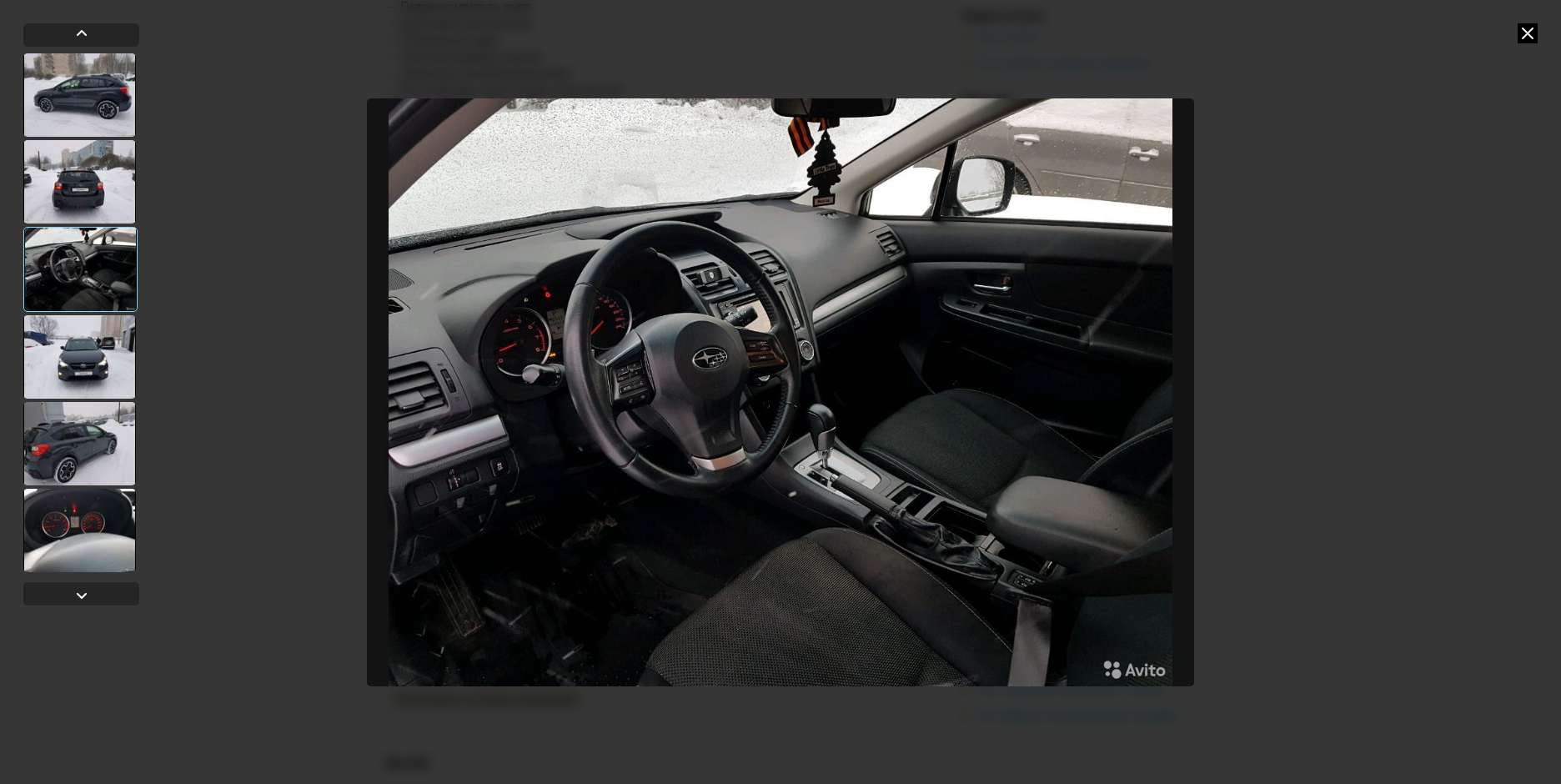
click at [70, 313] on div at bounding box center [81, 315] width 116 height 522
click at [67, 350] on div at bounding box center [79, 357] width 112 height 83
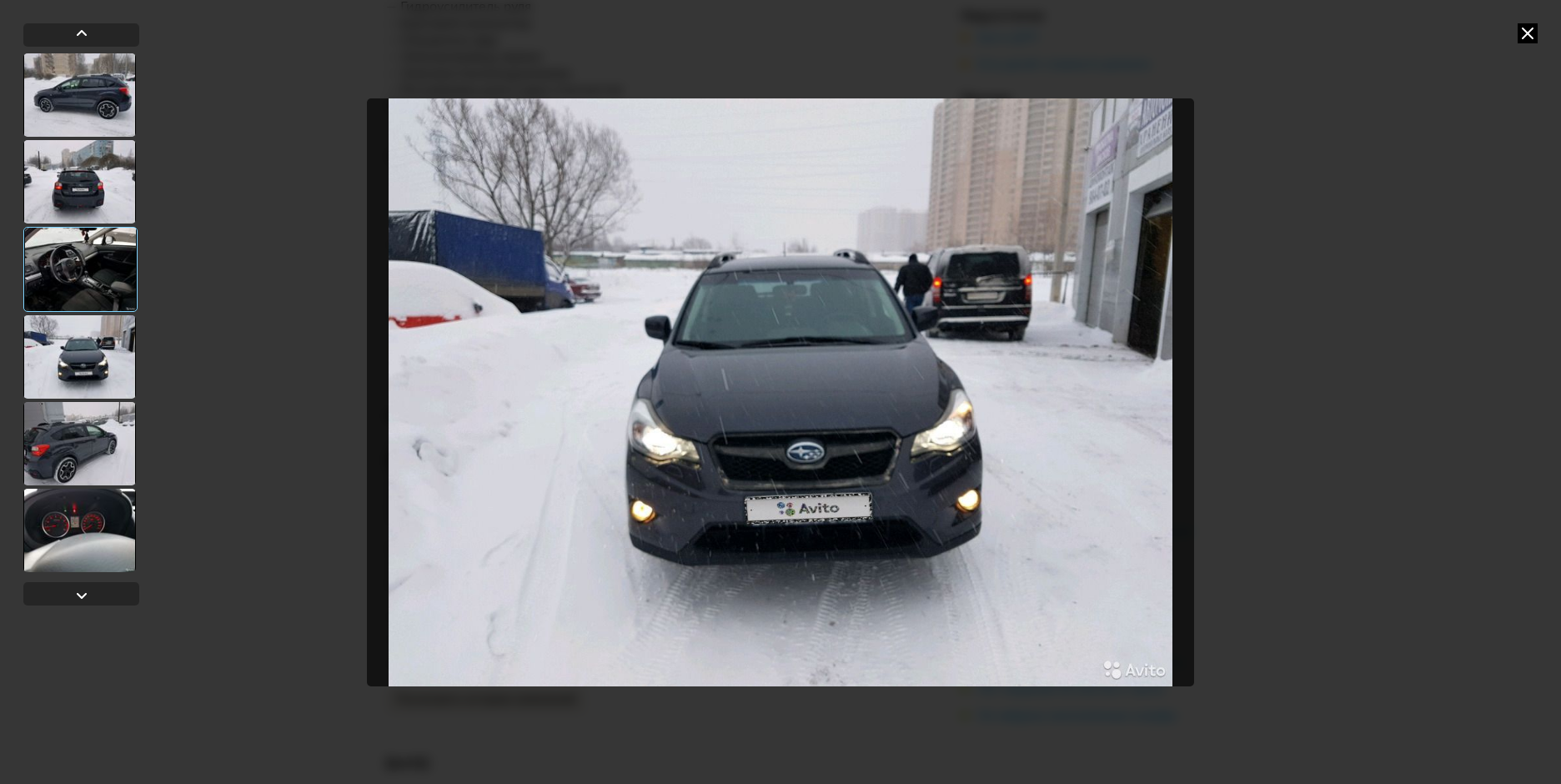
click at [66, 439] on div at bounding box center [79, 444] width 112 height 83
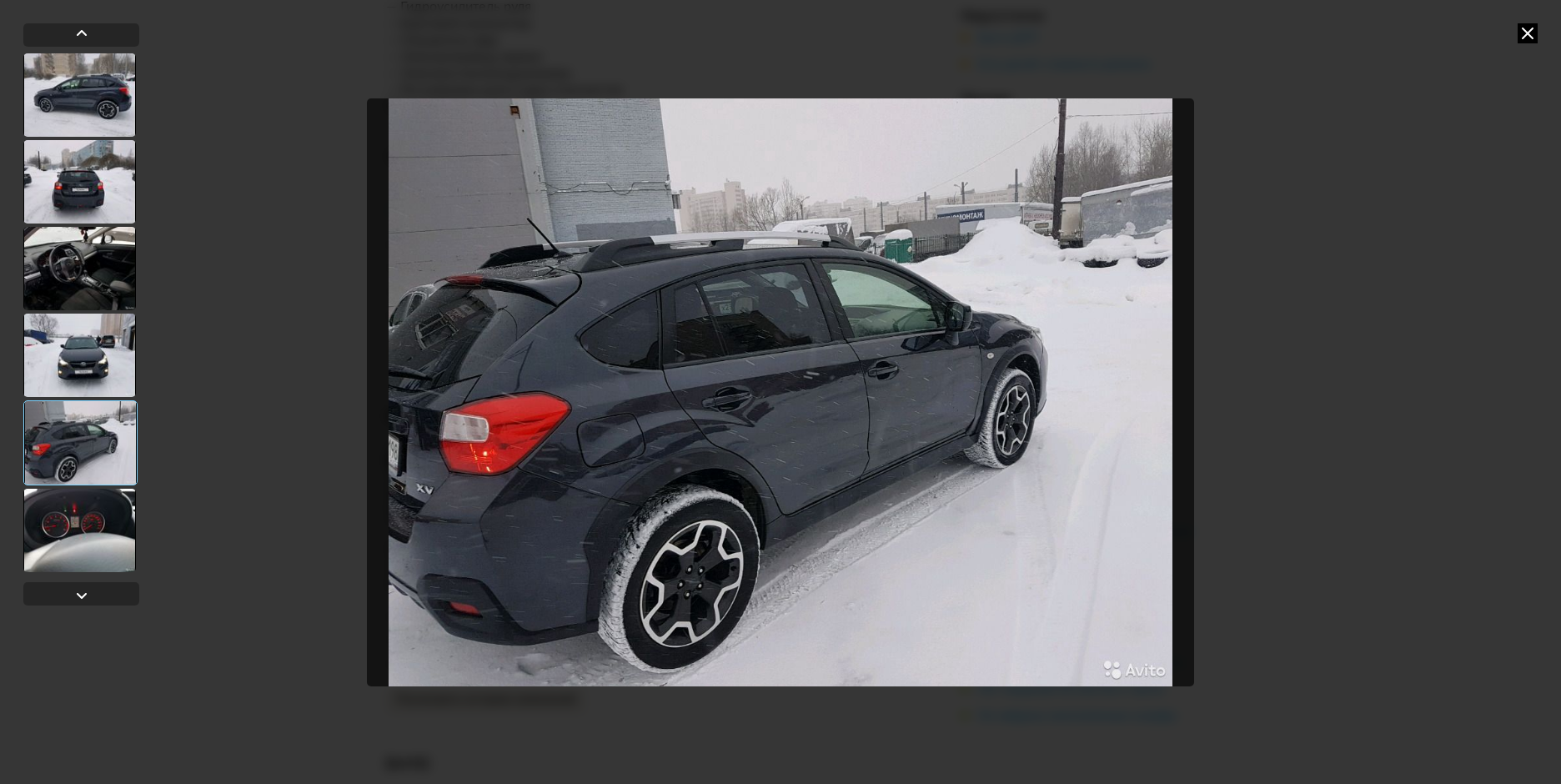
click at [96, 323] on div at bounding box center [79, 355] width 112 height 83
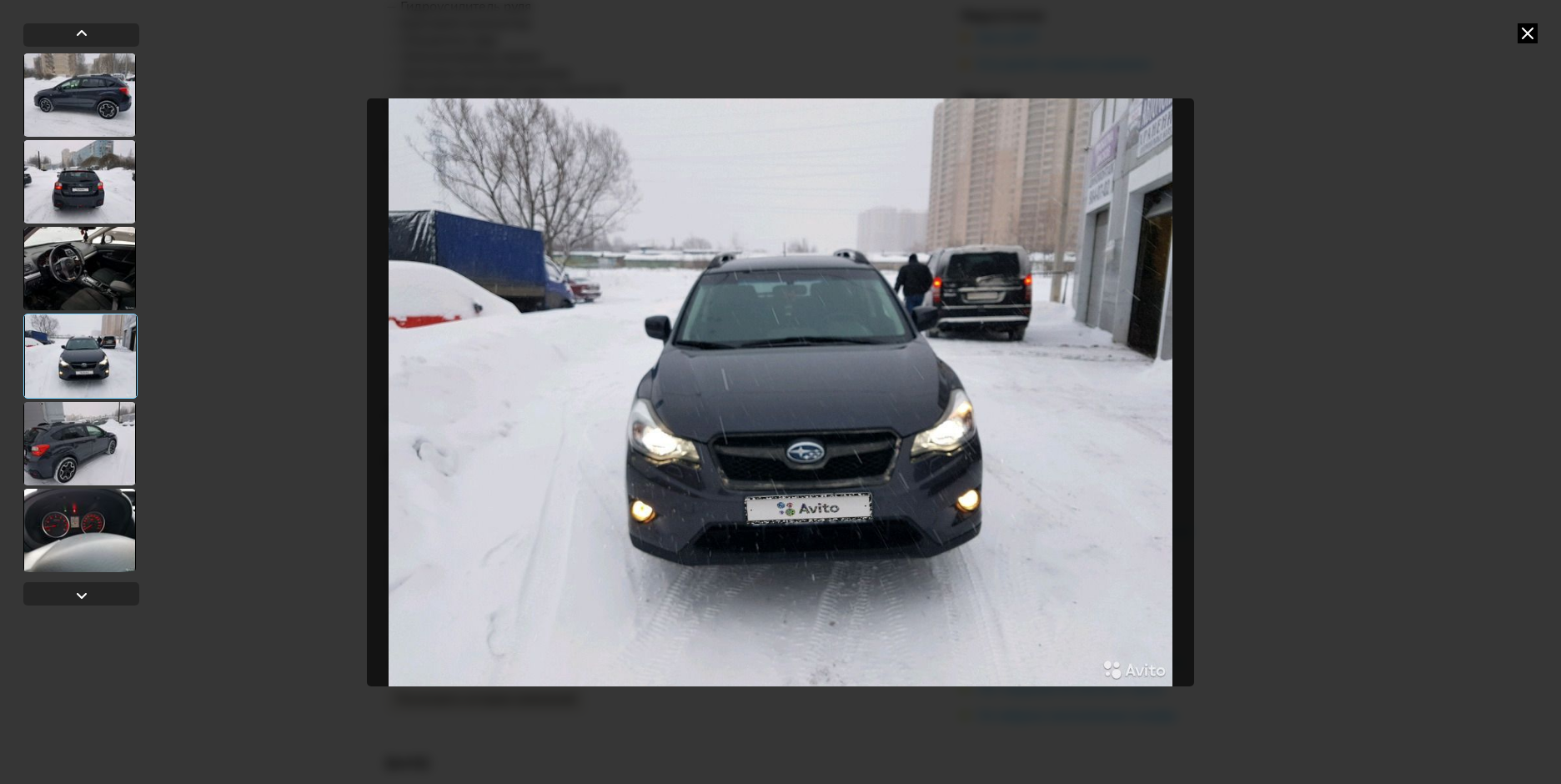
click at [1525, 38] on icon at bounding box center [1528, 33] width 20 height 20
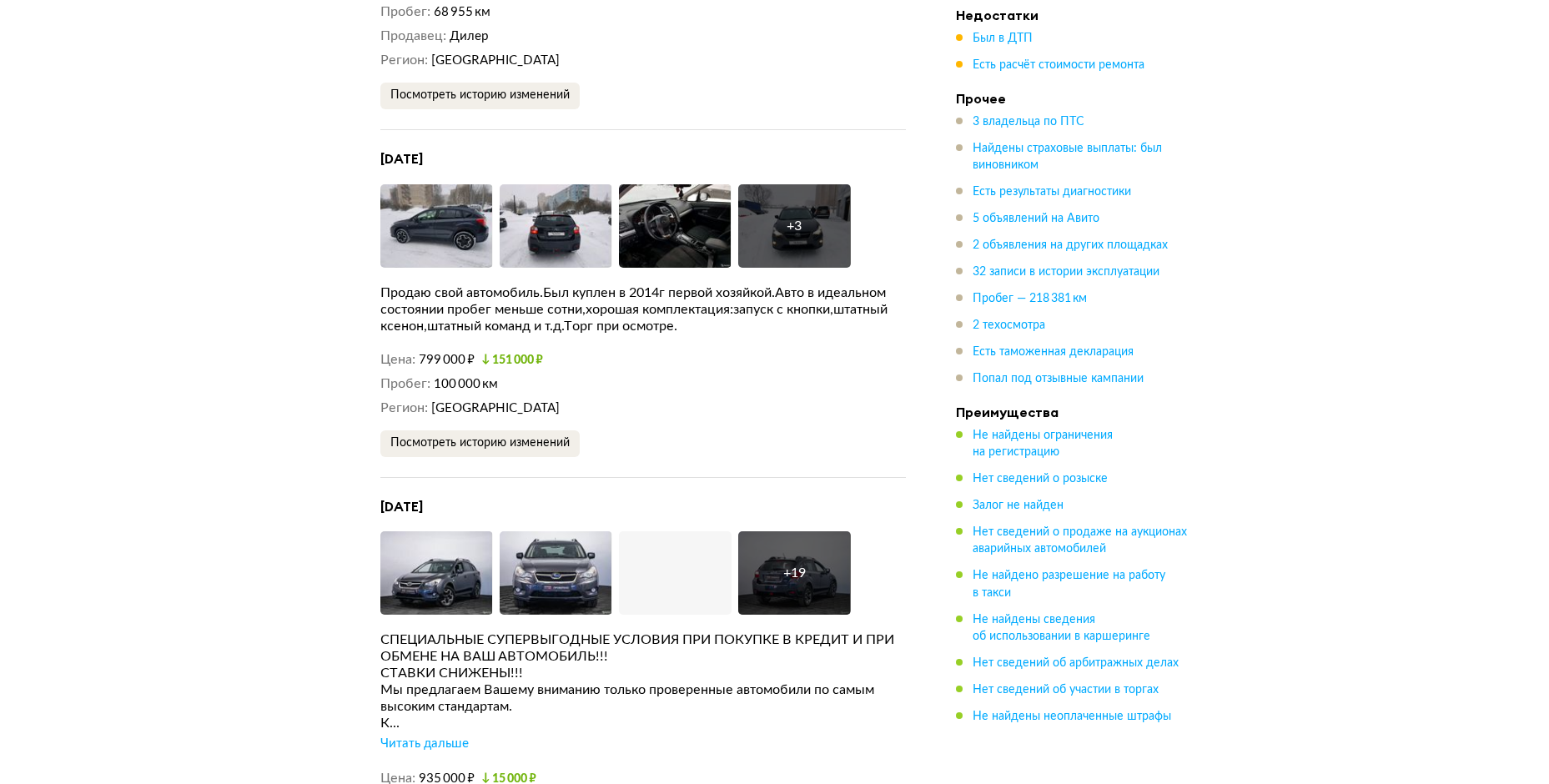
scroll to position [6419, 0]
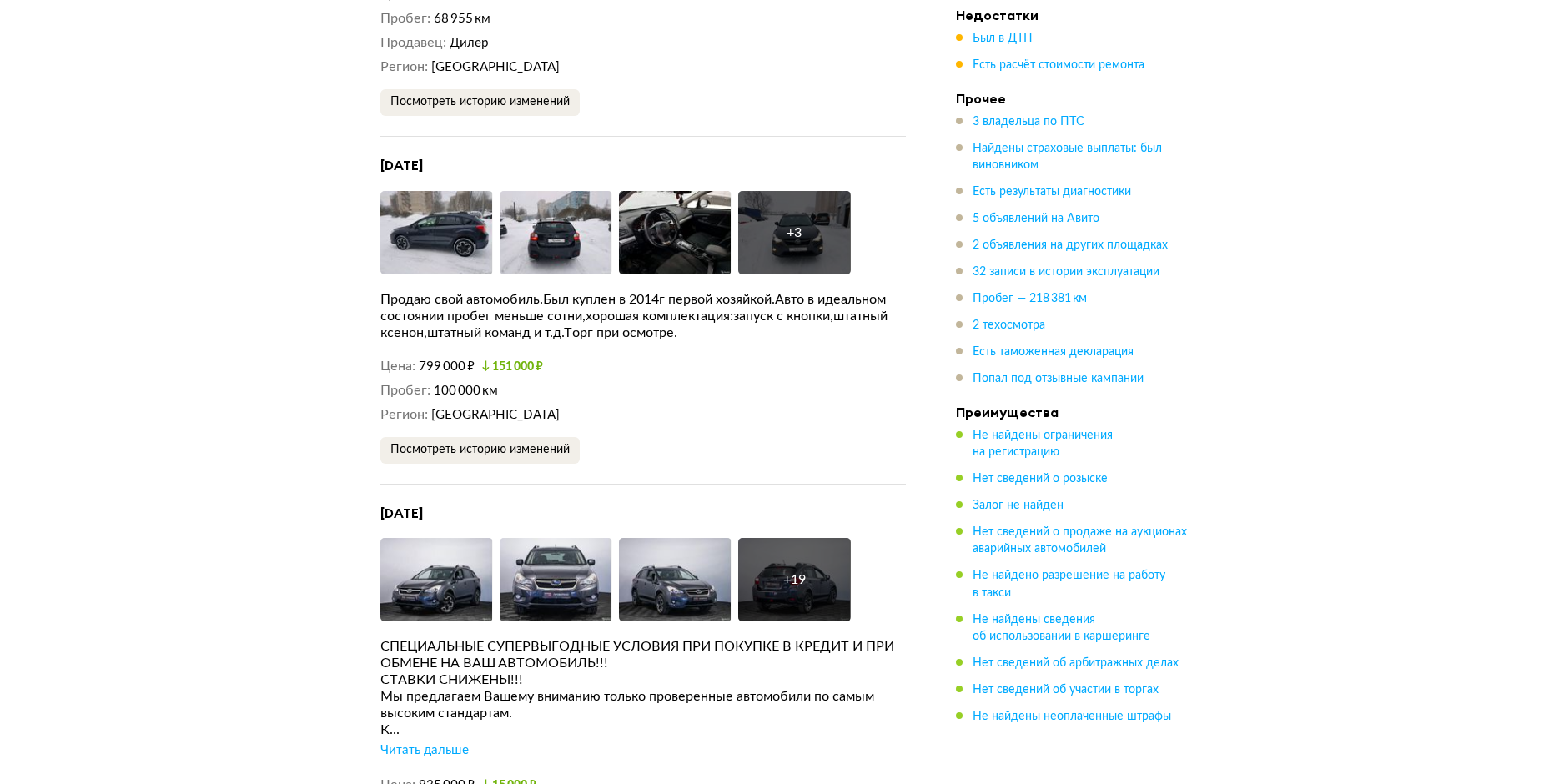
click at [440, 742] on div "Читать дальше" at bounding box center [424, 751] width 88 height 17
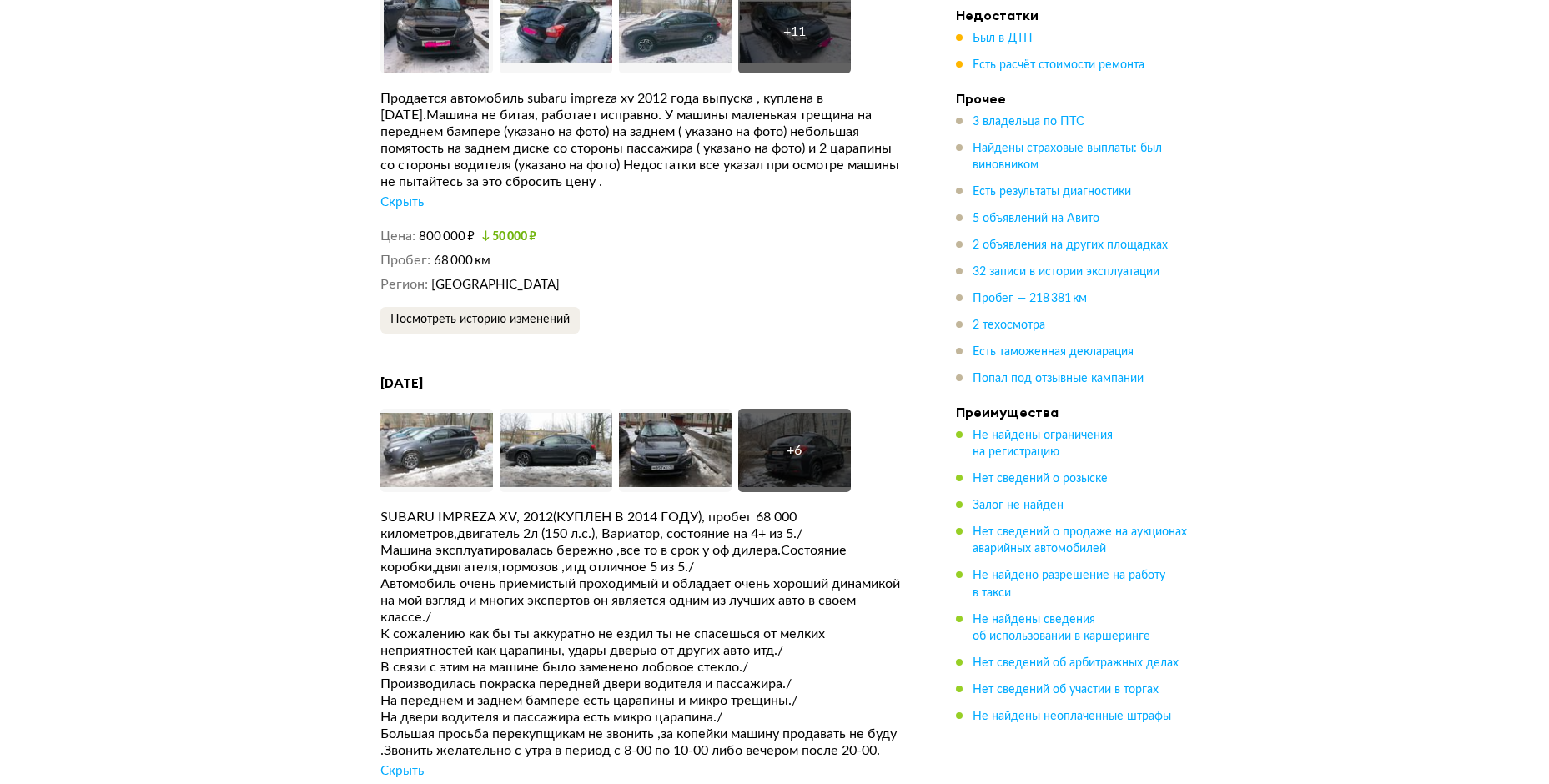
scroll to position [4252, 0]
